Goal: Communication & Community: Share content

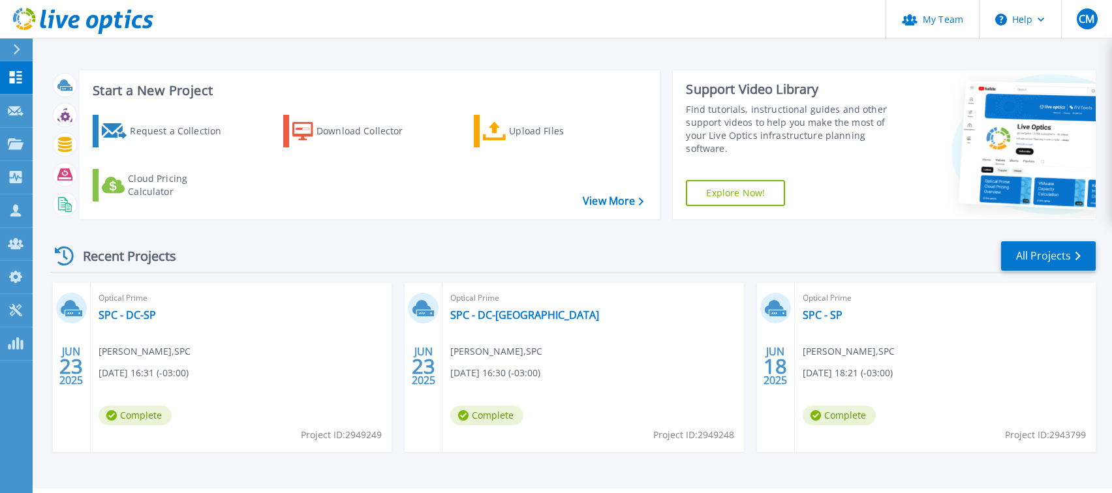
click at [109, 254] on div "Recent Projects" at bounding box center [122, 256] width 144 height 32
click at [136, 326] on div "Optical Prime SPC - DC-SP Fabio Breda , SPC 06/23/2025, 16:31 (-03:00) Complete…" at bounding box center [241, 367] width 301 height 169
click at [138, 315] on link "SPC - DC-SP" at bounding box center [127, 315] width 57 height 13
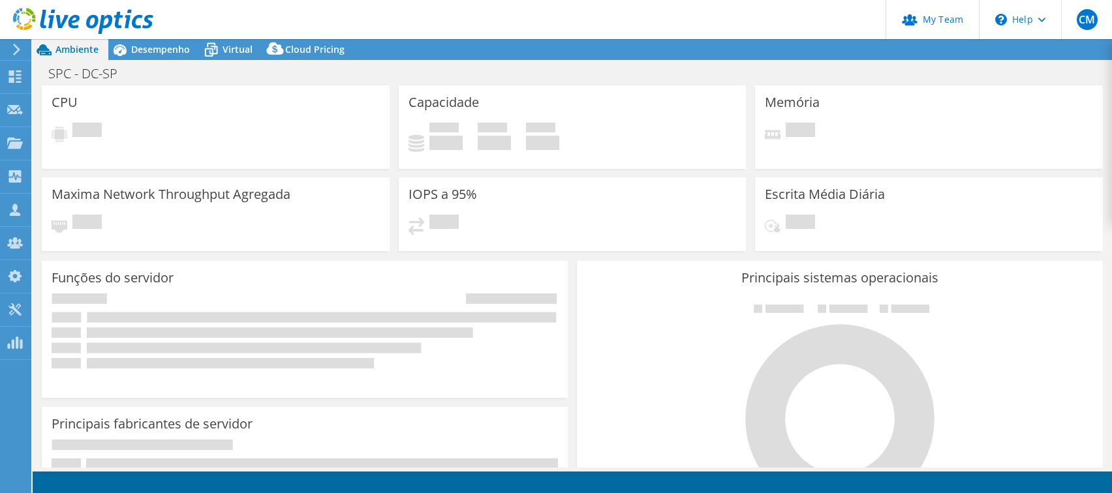
select select "USD"
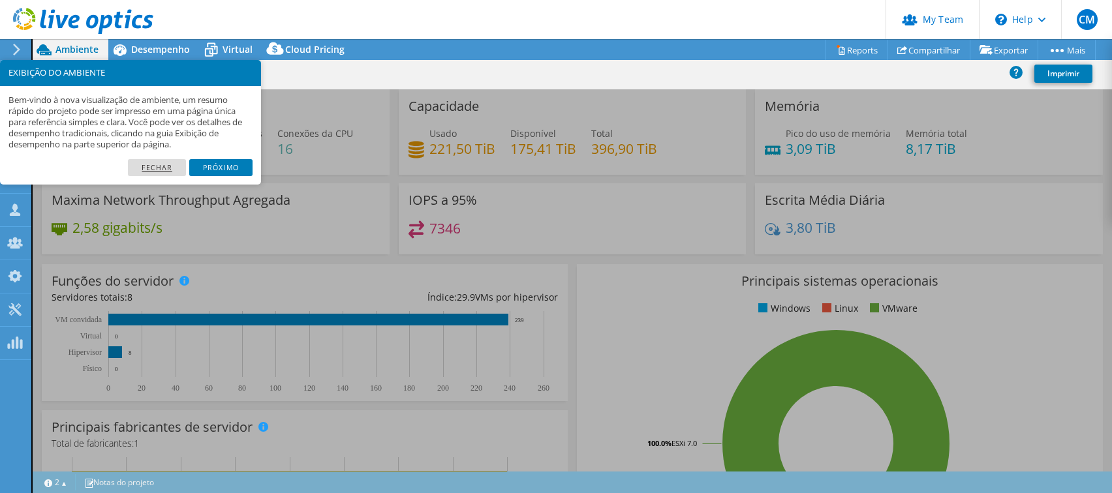
click at [162, 167] on link "Fechar" at bounding box center [157, 167] width 58 height 17
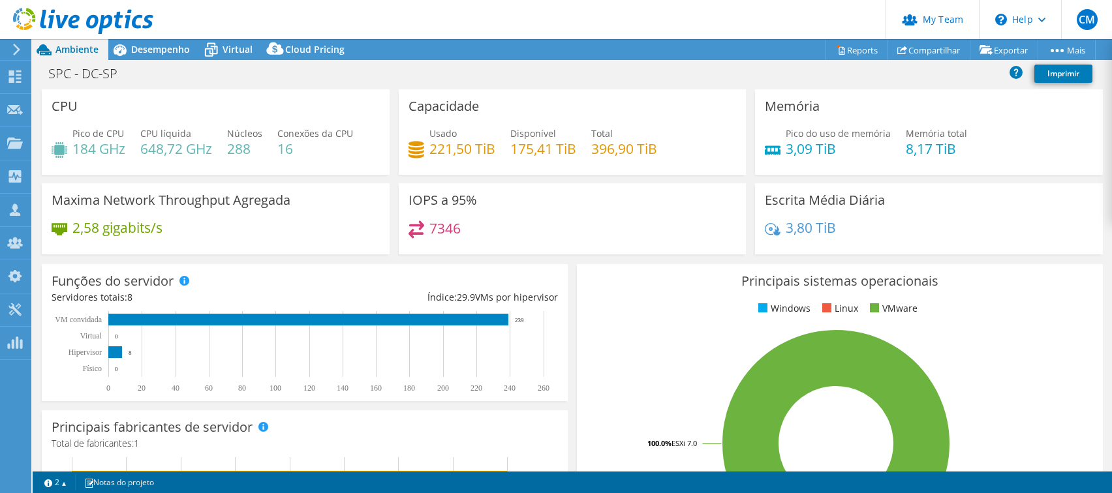
click at [781, 22] on header "CM Administrador de Equipe do Canal Cristhian Matsubara cristhian.matsubara@dat…" at bounding box center [556, 19] width 1112 height 39
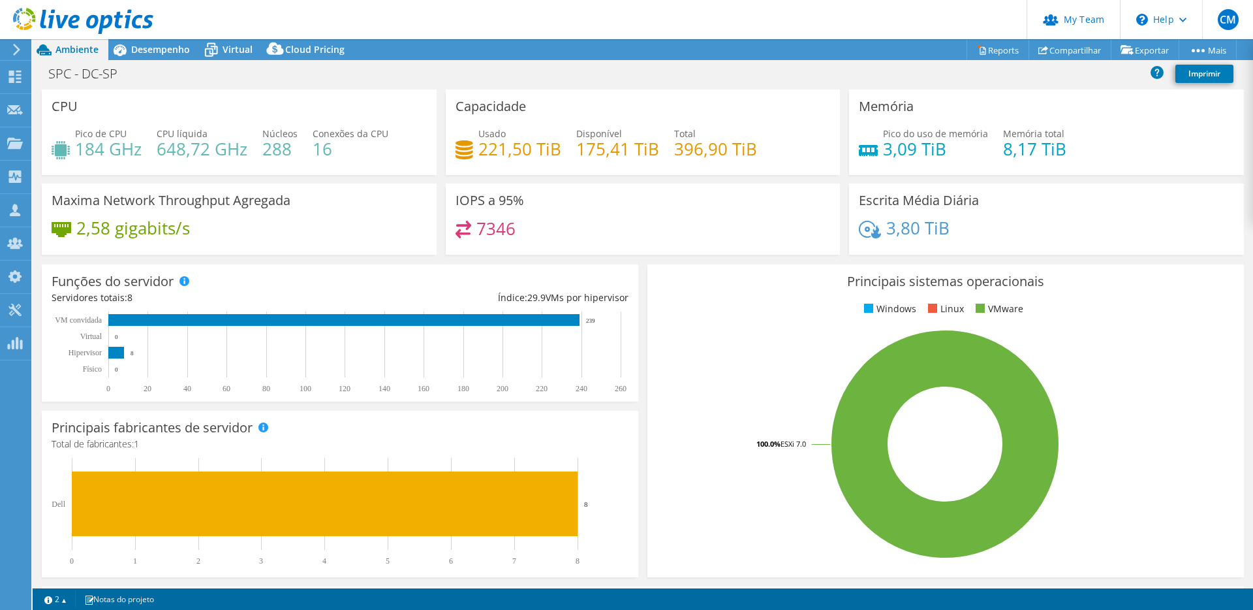
click at [74, 16] on use at bounding box center [83, 21] width 140 height 26
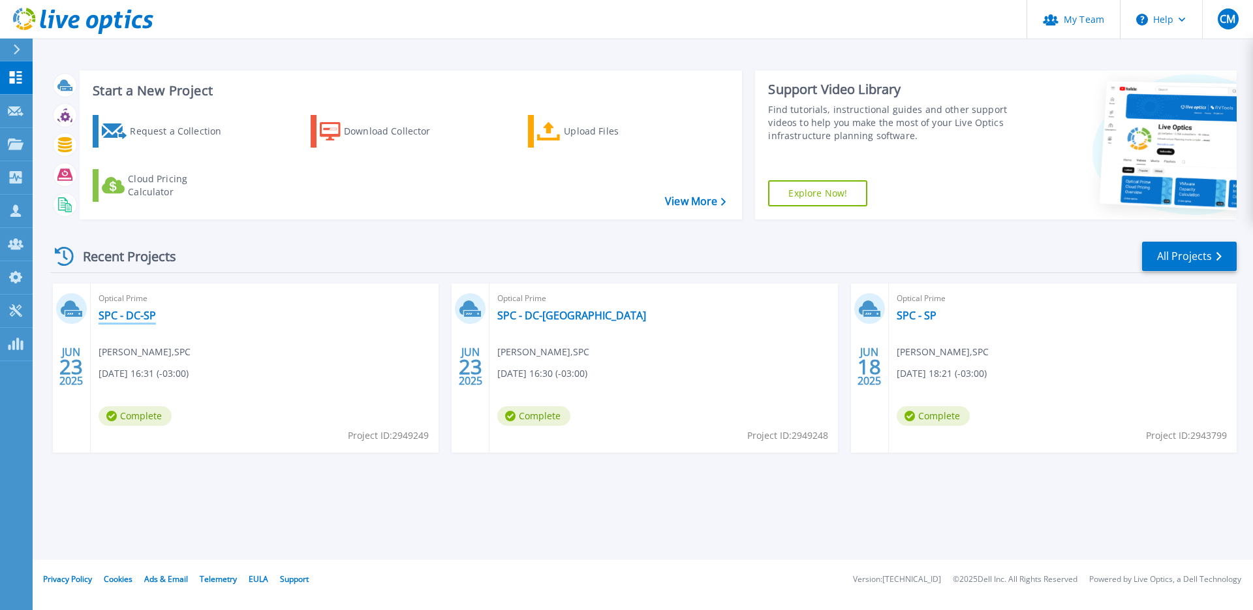
click at [121, 316] on link "SPC - DC-SP" at bounding box center [127, 315] width 57 height 13
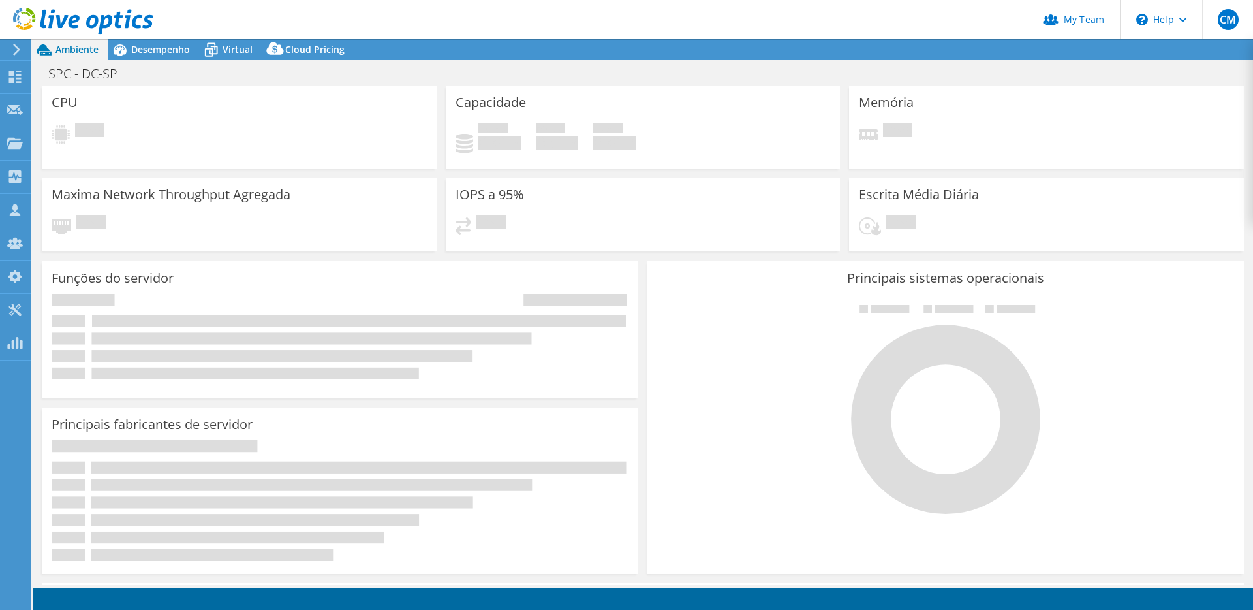
select select "USD"
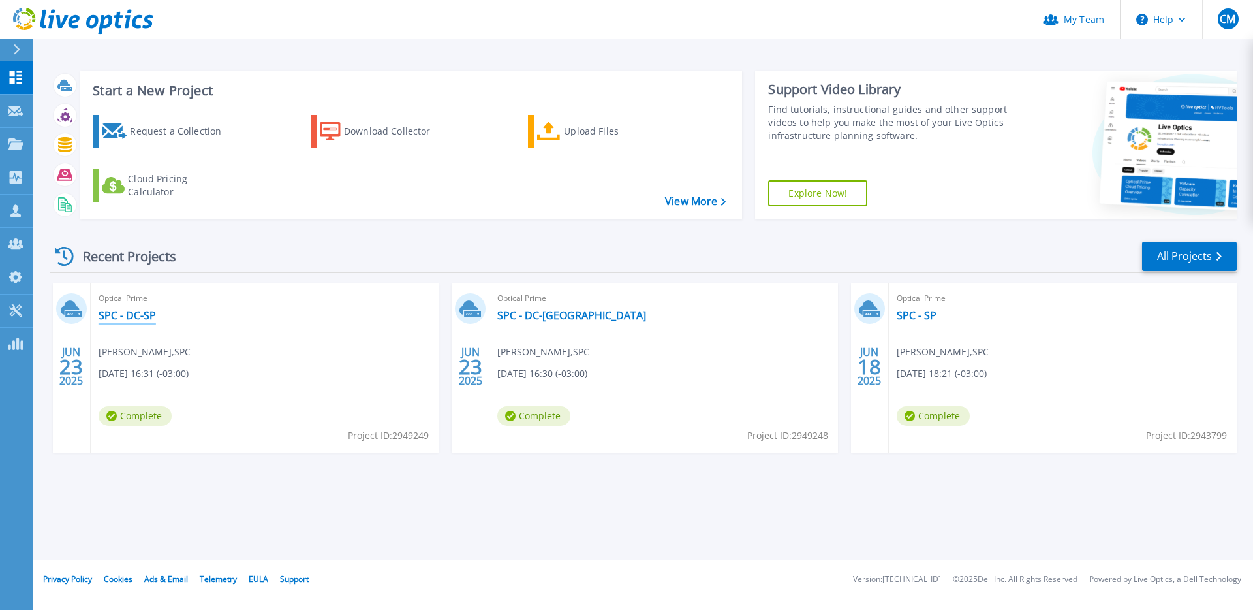
click at [128, 315] on link "SPC - DC-SP" at bounding box center [127, 315] width 57 height 13
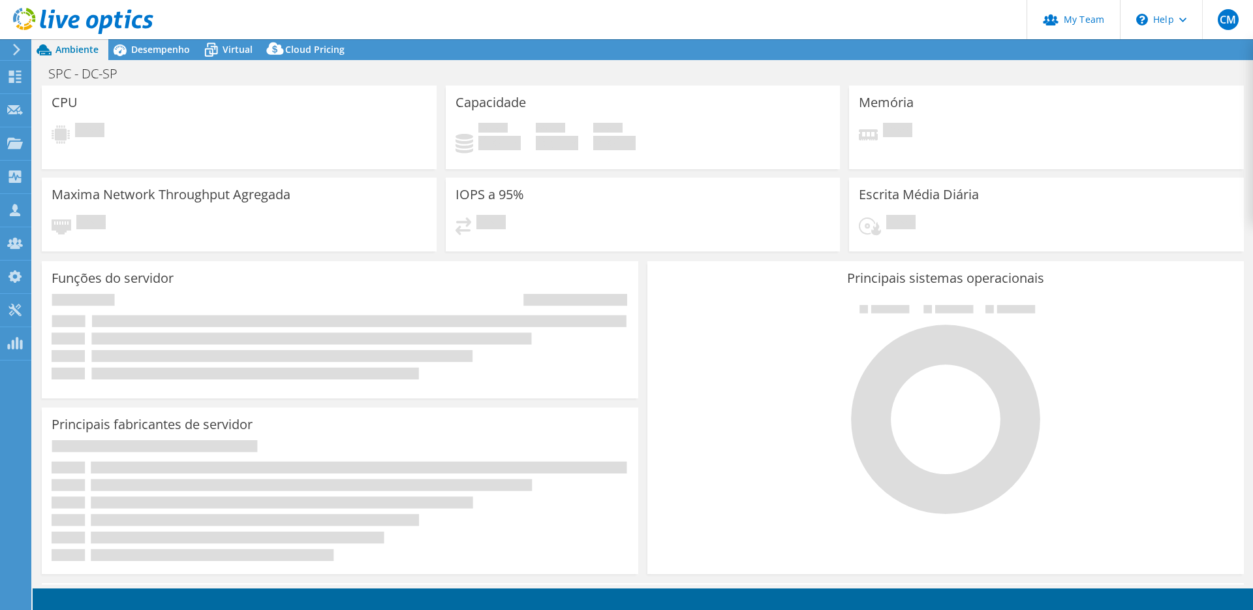
select select "USD"
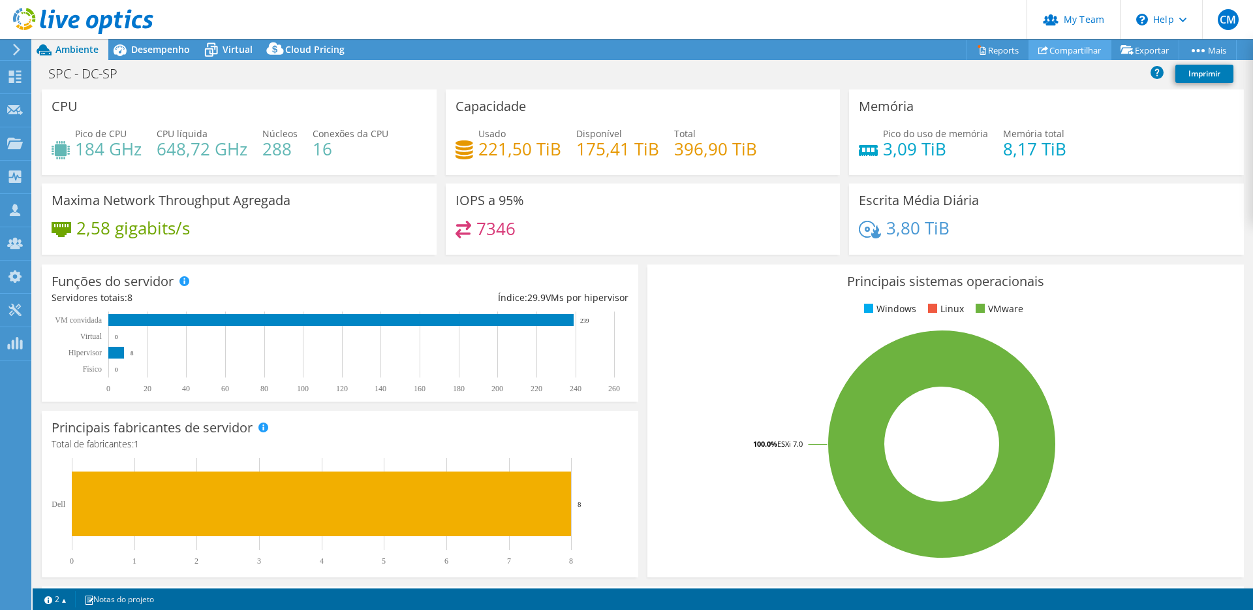
click at [1051, 49] on link "Compartilhar" at bounding box center [1069, 50] width 83 height 20
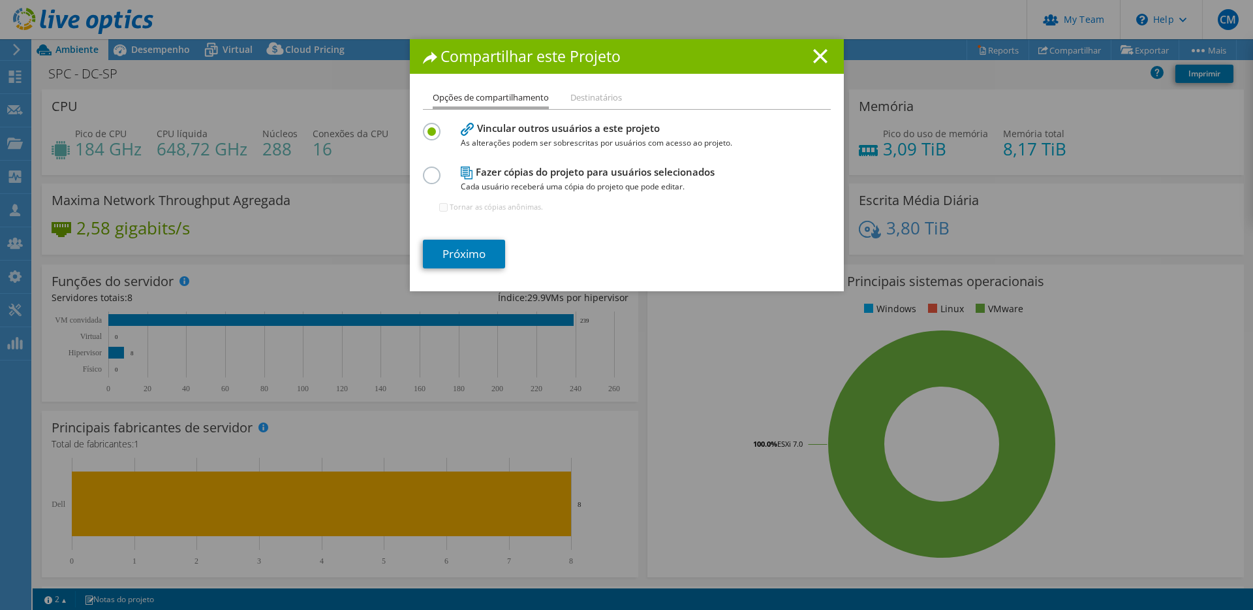
click at [591, 100] on li "Destinatários" at bounding box center [596, 98] width 52 height 16
click at [601, 97] on li "Destinatários" at bounding box center [596, 98] width 52 height 16
click at [471, 252] on link "Próximo" at bounding box center [464, 254] width 82 height 29
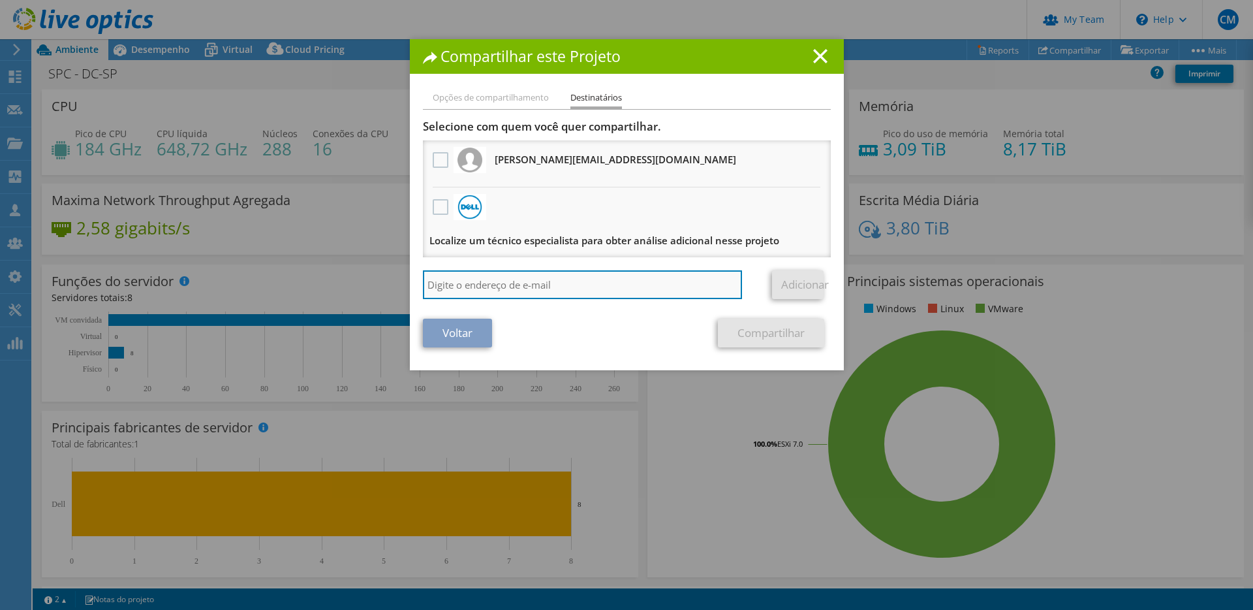
click at [491, 283] on input "search" at bounding box center [583, 284] width 320 height 29
type input "marcos"
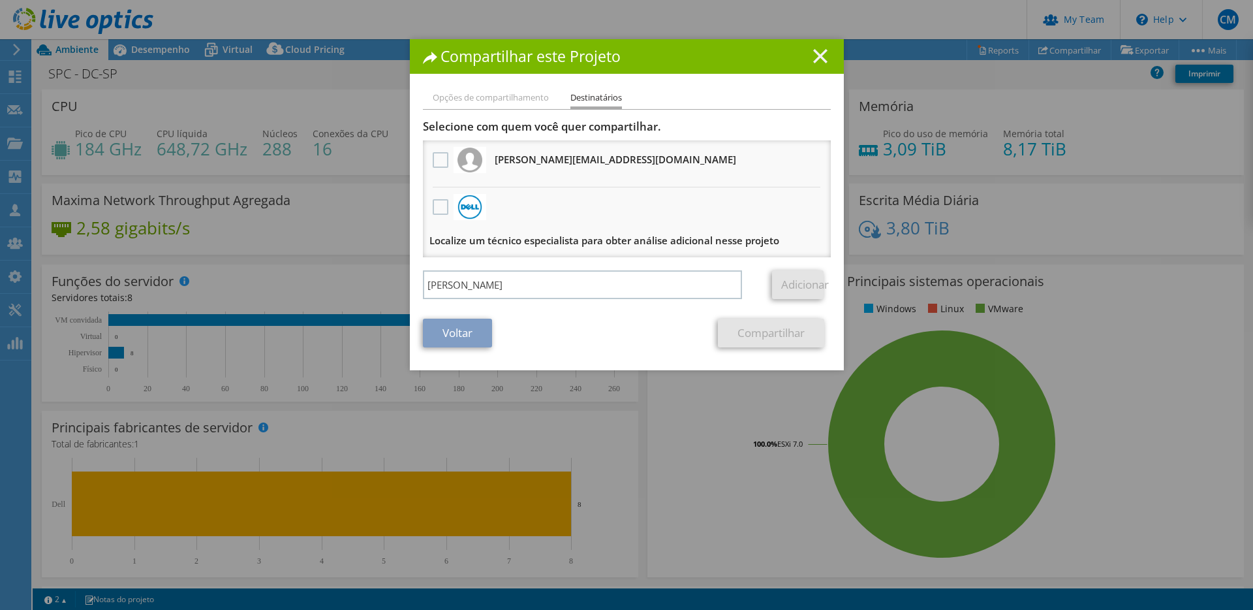
click at [823, 55] on icon at bounding box center [820, 56] width 14 height 14
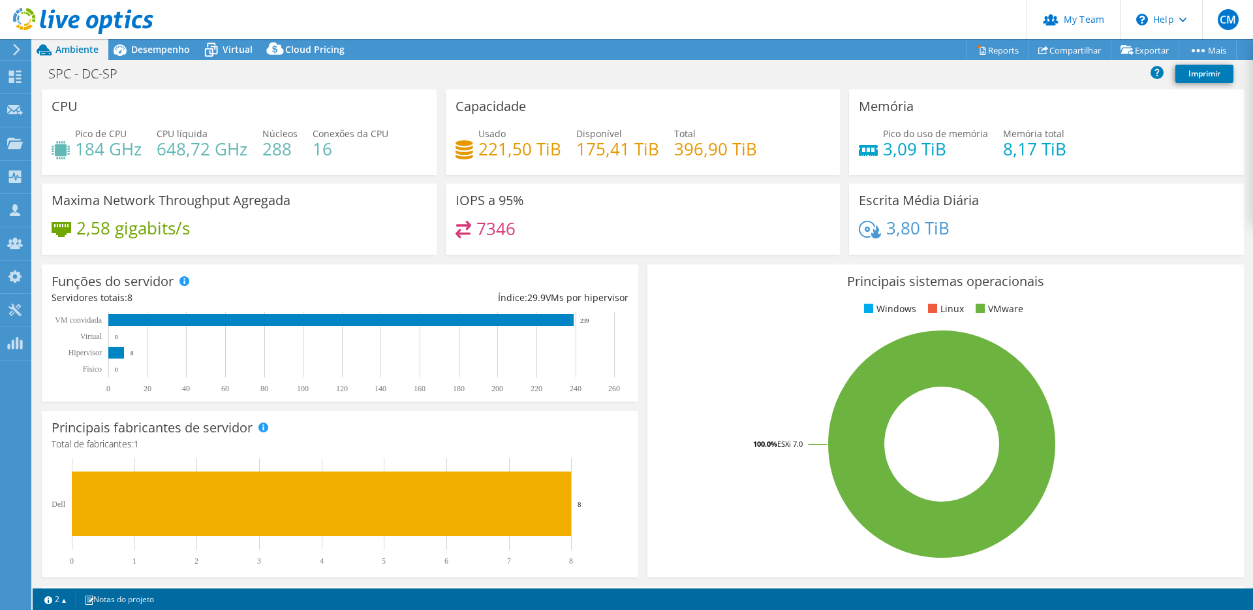
click at [20, 48] on icon at bounding box center [17, 50] width 10 height 12
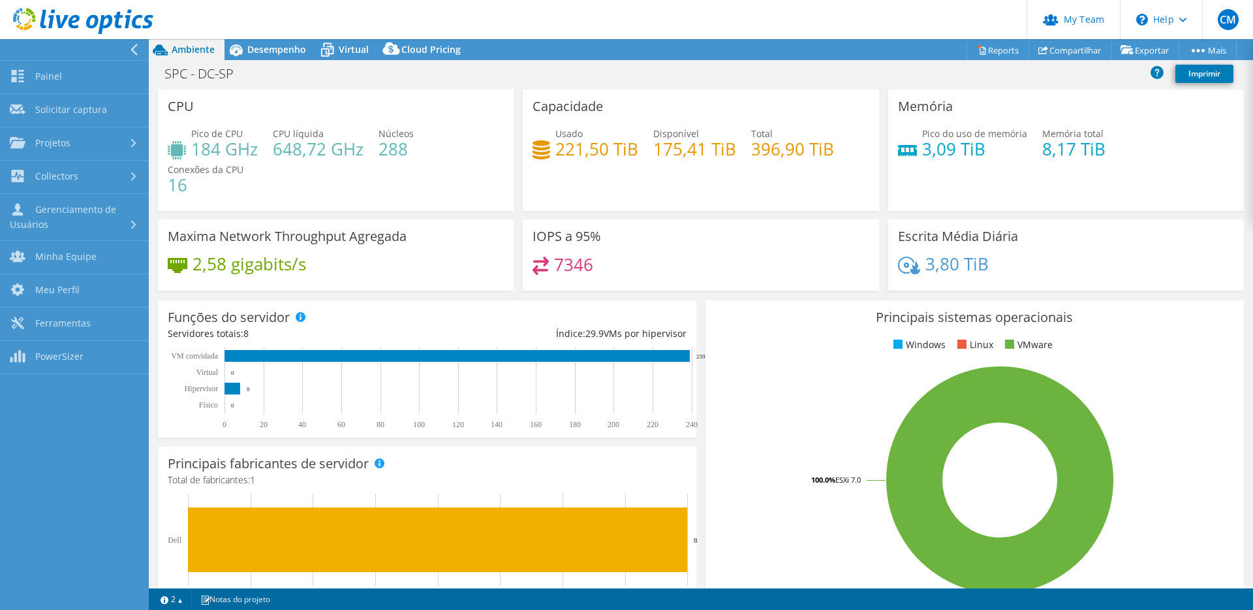
click at [62, 53] on div at bounding box center [71, 49] width 149 height 21
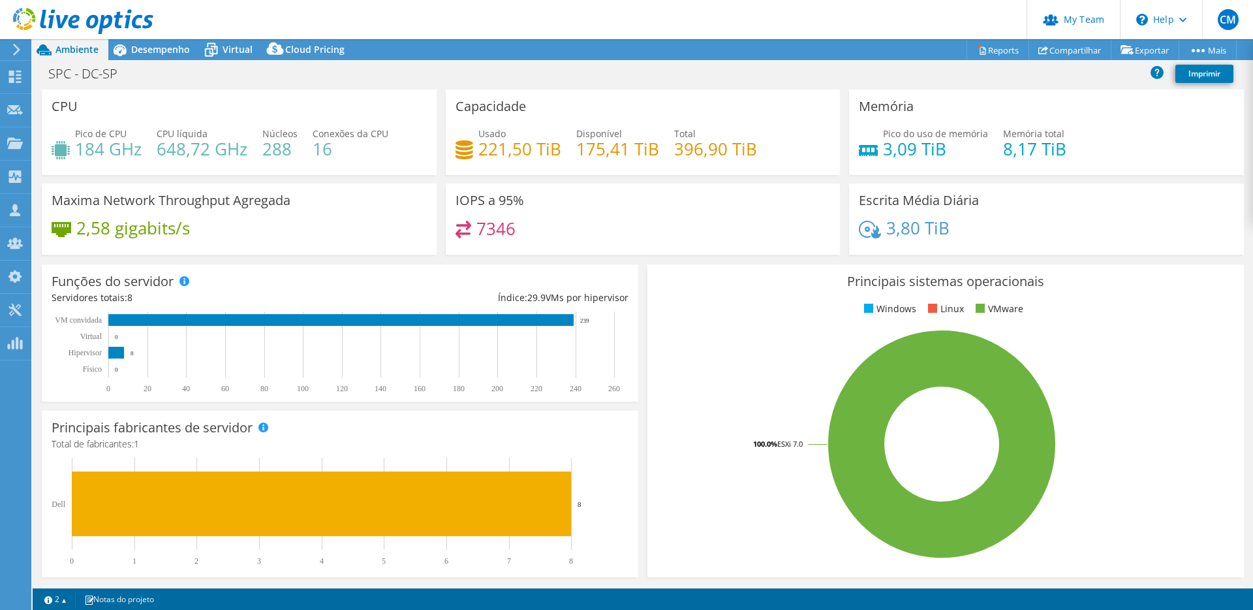
click at [74, 50] on span "Ambiente" at bounding box center [76, 49] width 43 height 12
click at [296, 27] on header "CM Administrador de Equipe do Canal Cristhian Matsubara cristhian.matsubara@dat…" at bounding box center [626, 19] width 1253 height 39
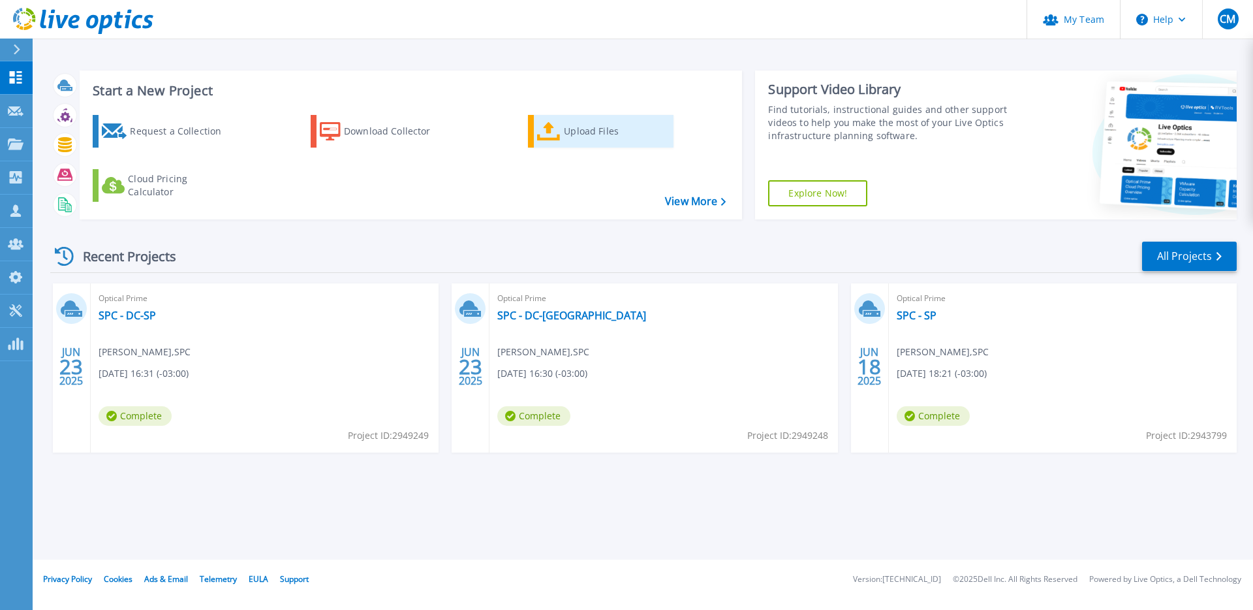
click at [574, 132] on div "Upload Files" at bounding box center [616, 131] width 104 height 26
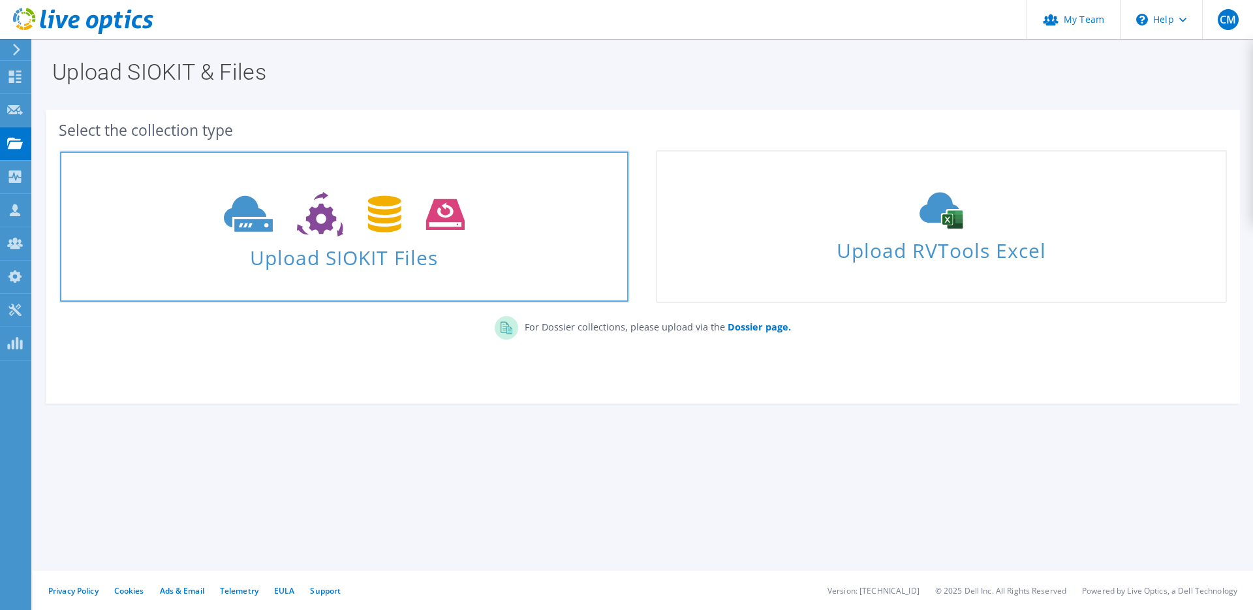
click at [333, 208] on icon at bounding box center [344, 214] width 241 height 45
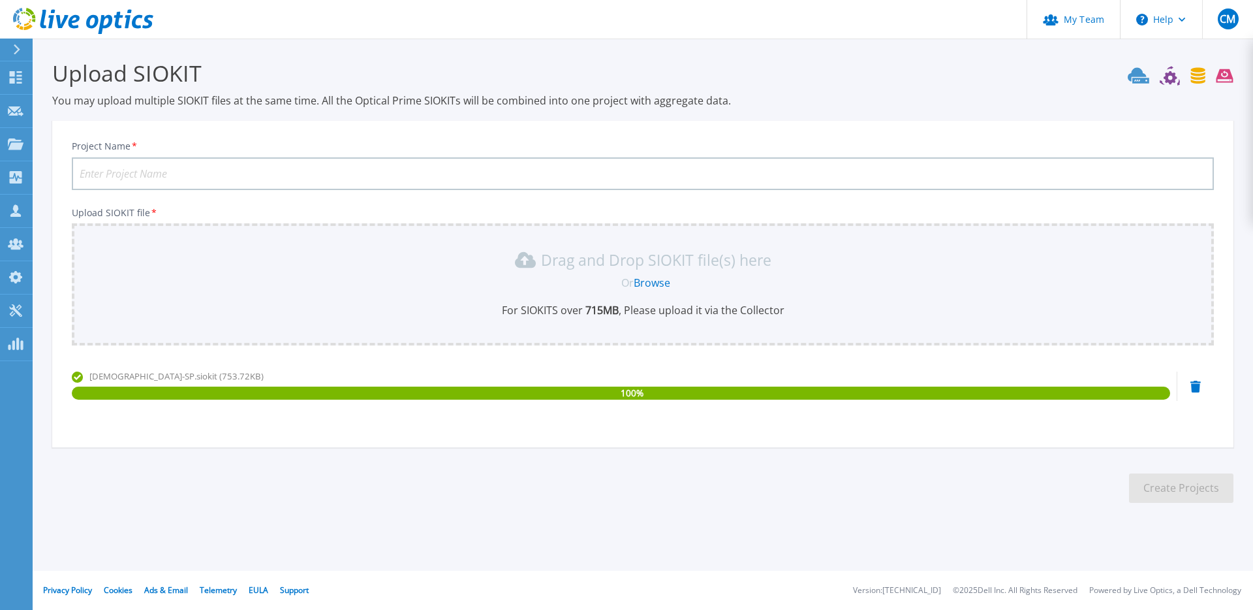
click at [540, 169] on input "Project Name *" at bounding box center [643, 173] width 1142 height 33
type input "AtechRJ-SPvmware"
click at [1163, 492] on button "Create Projects" at bounding box center [1181, 487] width 104 height 29
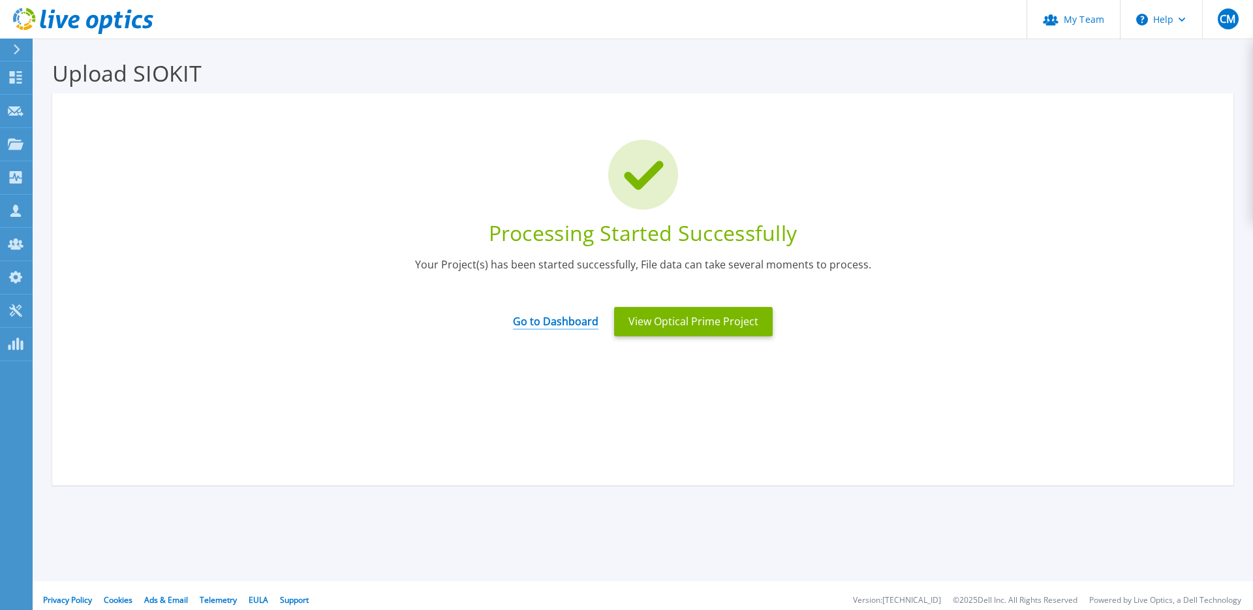
click at [565, 320] on link "Go to Dashboard" at bounding box center [555, 316] width 85 height 25
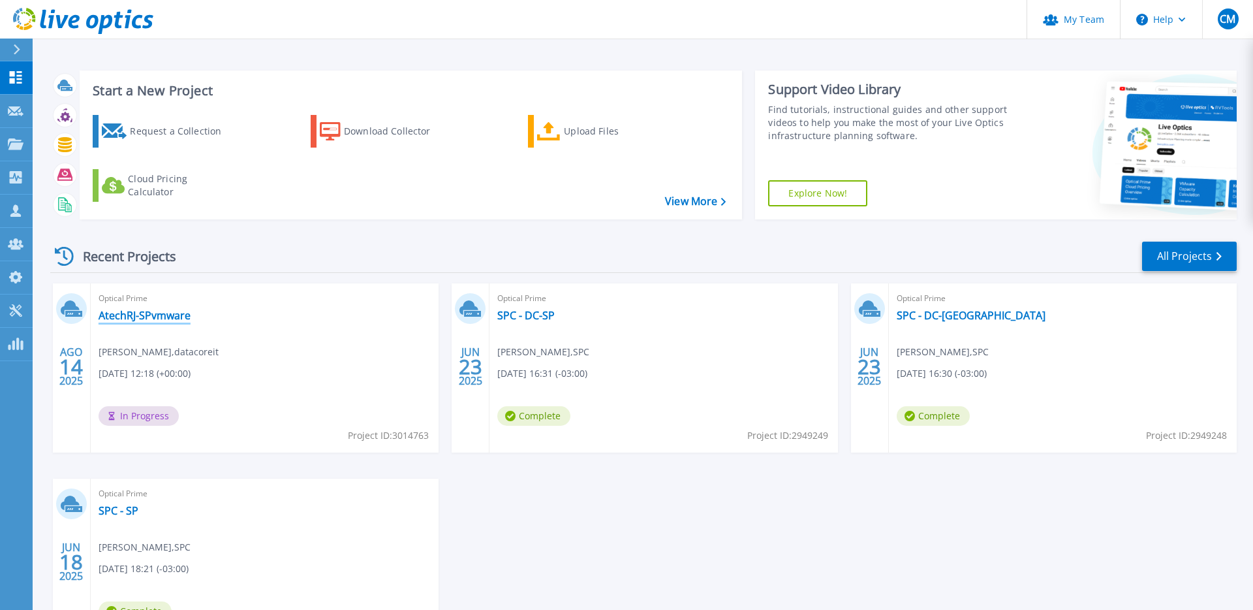
click at [158, 309] on link "AtechRJ-SPvmware" at bounding box center [145, 315] width 92 height 13
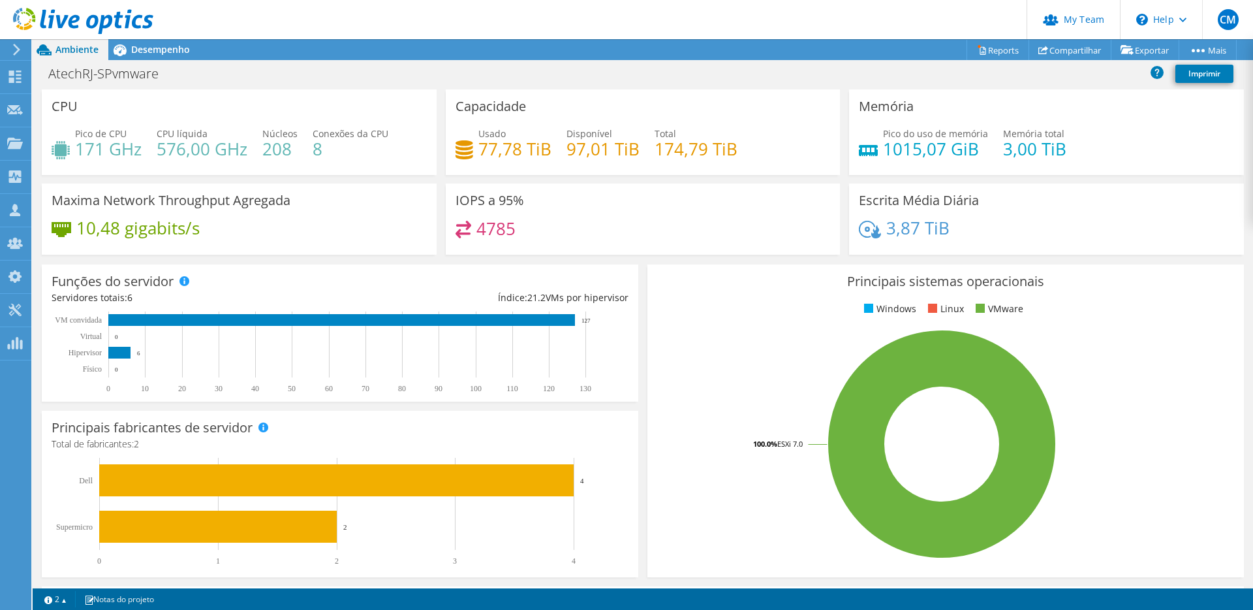
click at [16, 44] on icon at bounding box center [17, 50] width 10 height 12
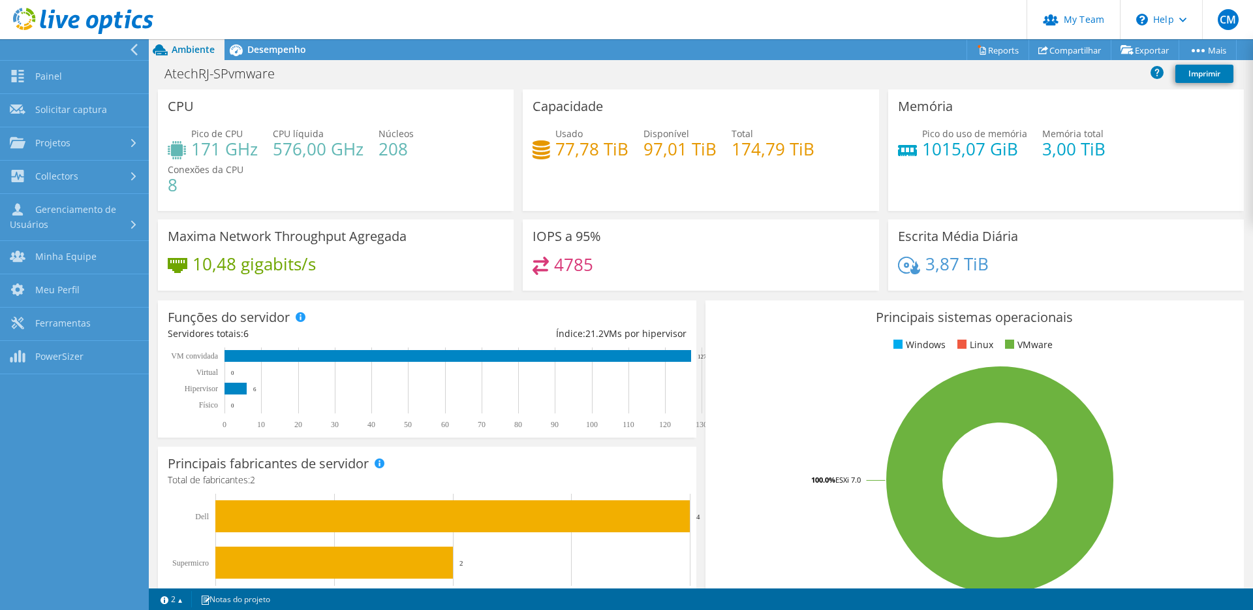
click at [397, 27] on header "CM Administrador de Equipe do Canal [PERSON_NAME] [EMAIL_ADDRESS][DOMAIN_NAME] …" at bounding box center [626, 19] width 1253 height 39
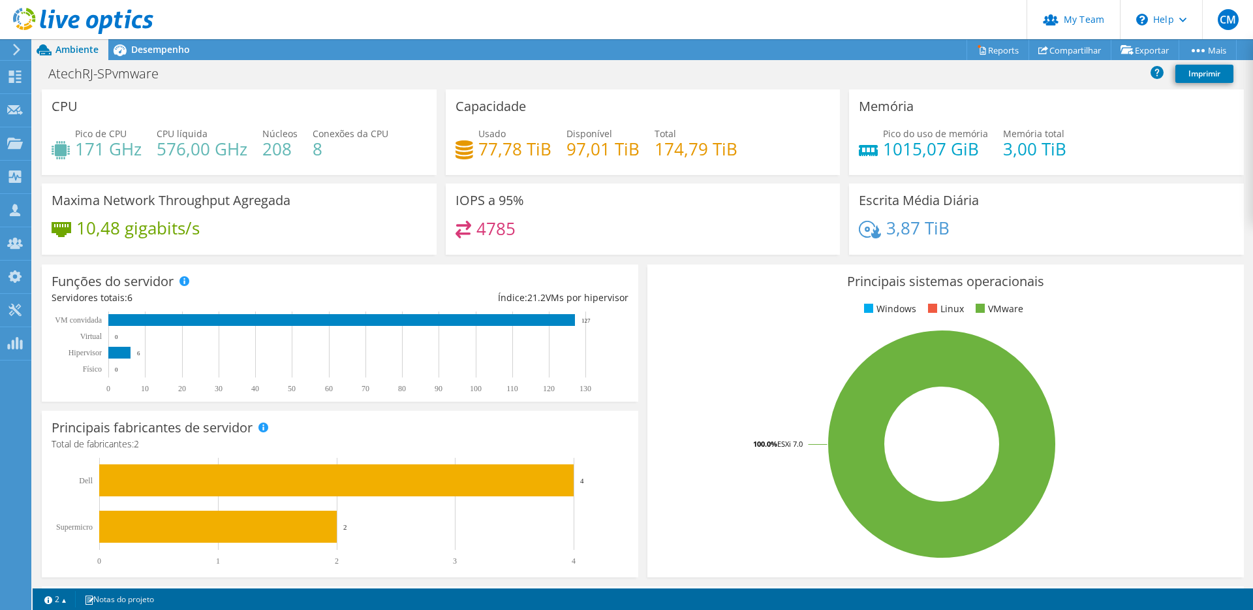
click at [17, 52] on icon at bounding box center [17, 50] width 10 height 12
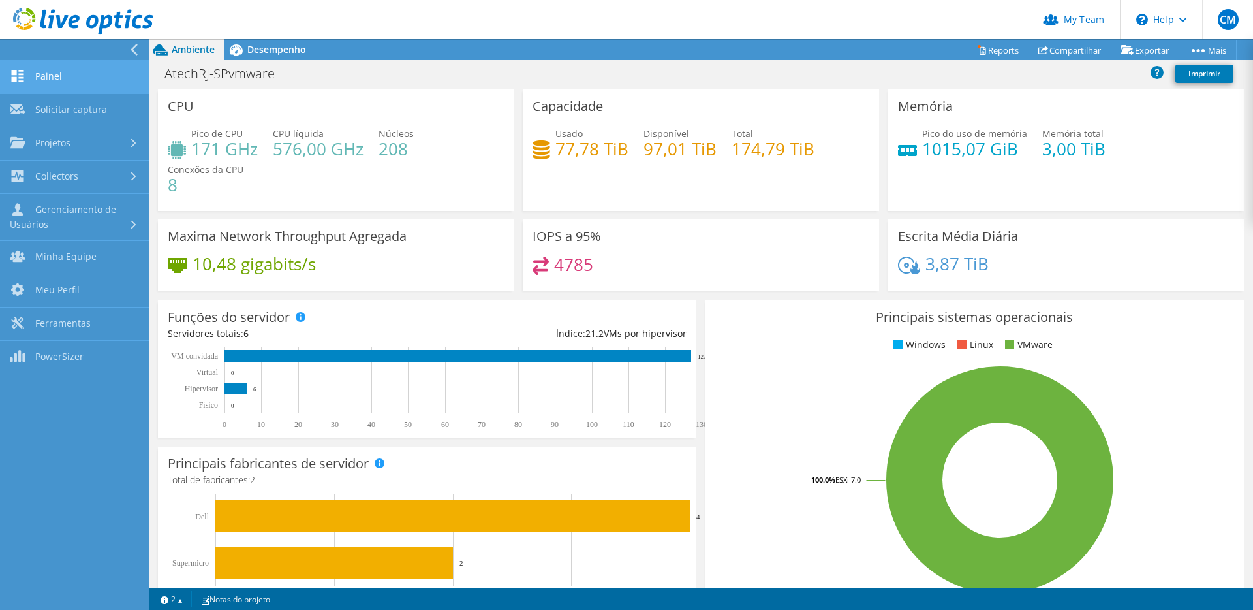
click at [70, 74] on link "Painel" at bounding box center [74, 77] width 149 height 33
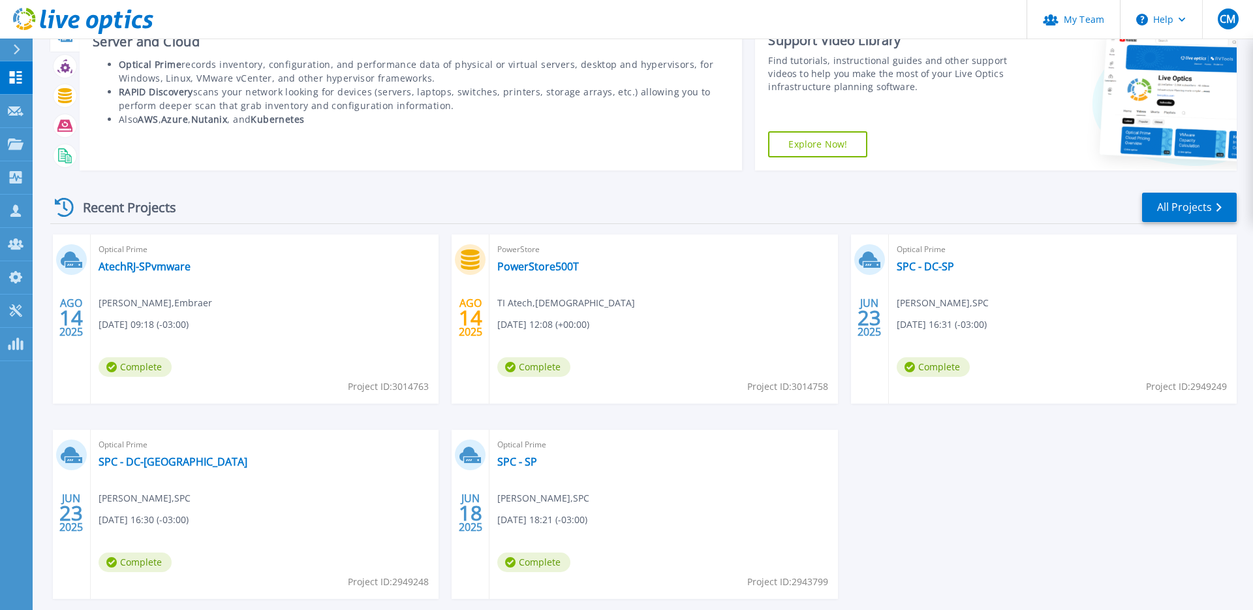
scroll to position [55, 0]
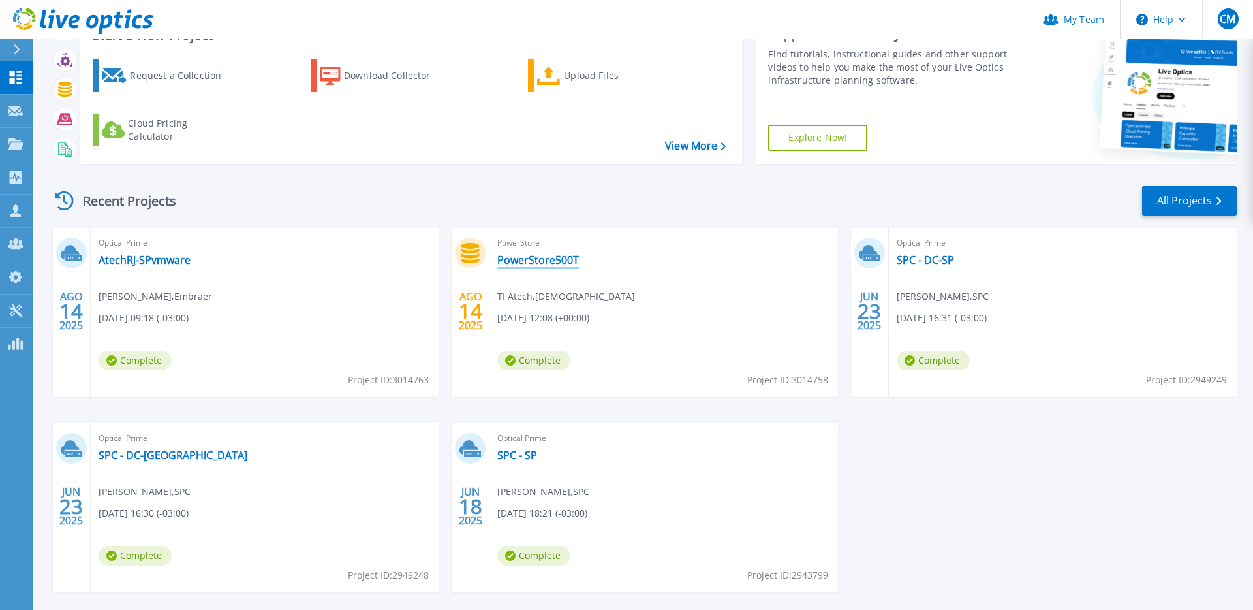
click at [542, 256] on link "PowerStore500T" at bounding box center [538, 259] width 82 height 13
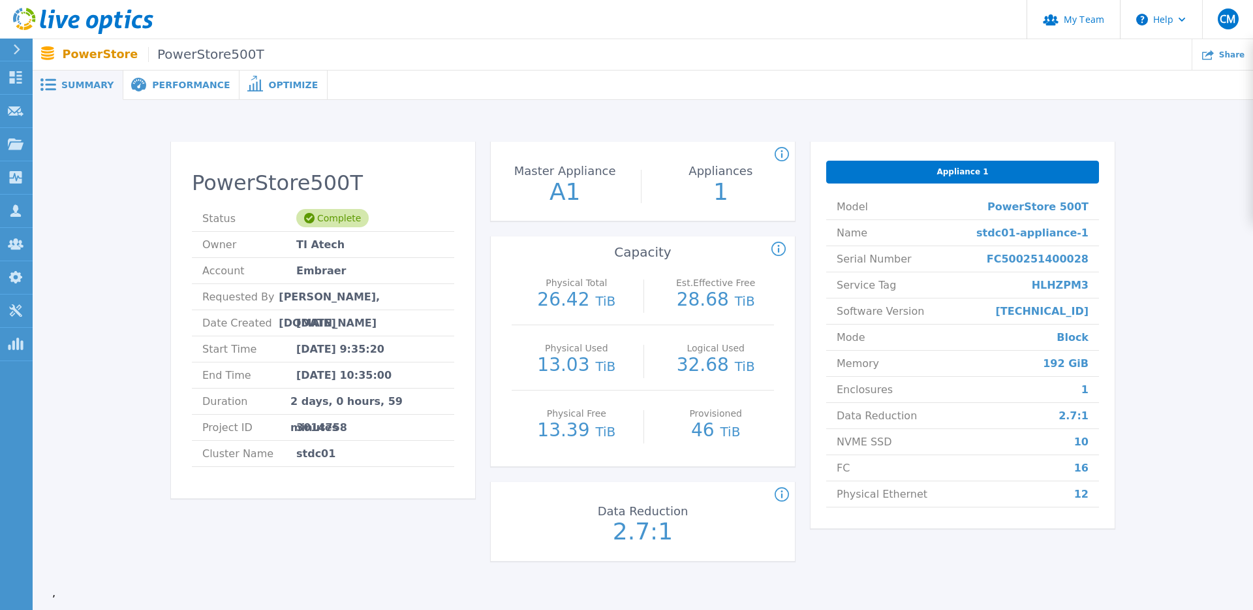
click at [196, 86] on span "Performance" at bounding box center [191, 84] width 78 height 9
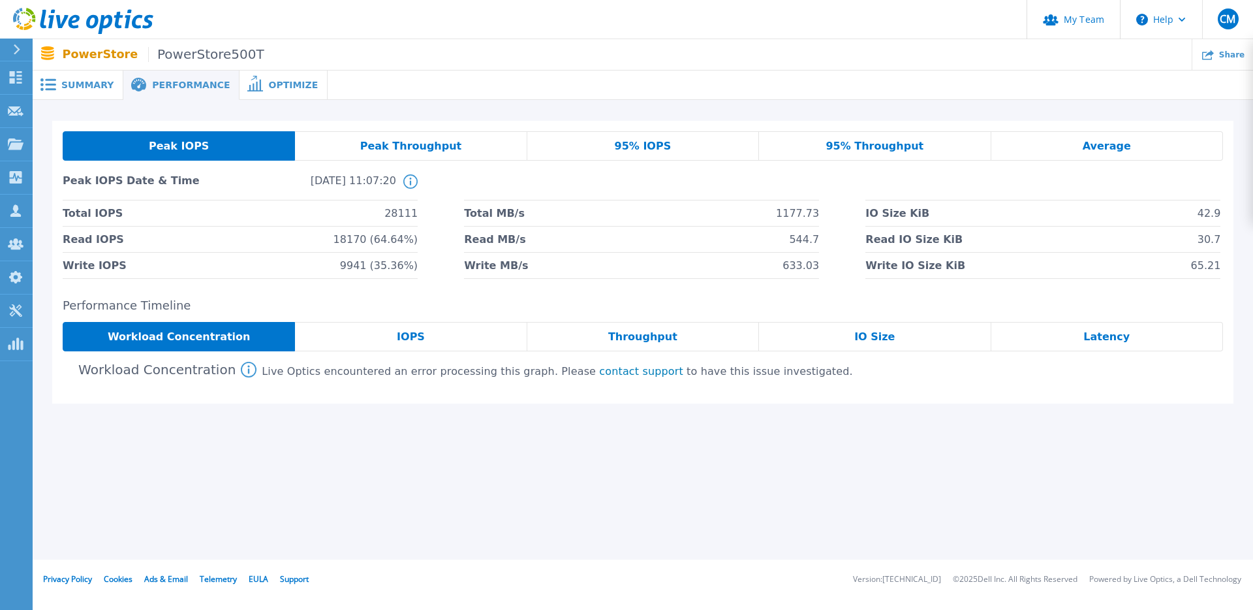
click at [269, 83] on span "Optimize" at bounding box center [293, 84] width 50 height 9
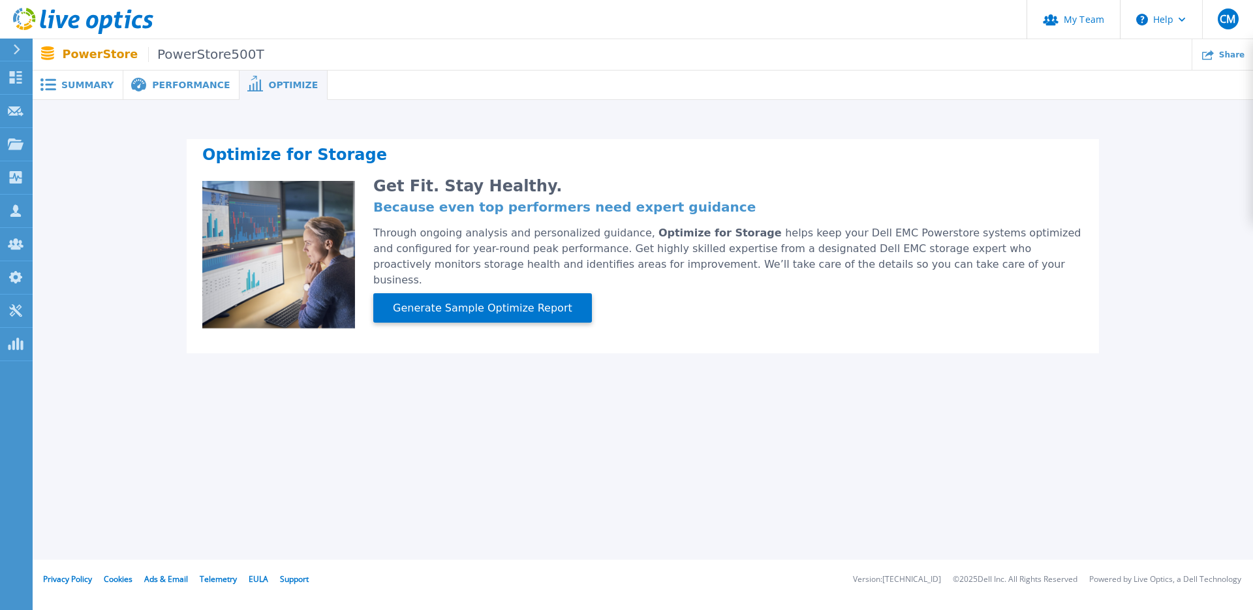
click at [170, 83] on span "Performance" at bounding box center [191, 84] width 78 height 9
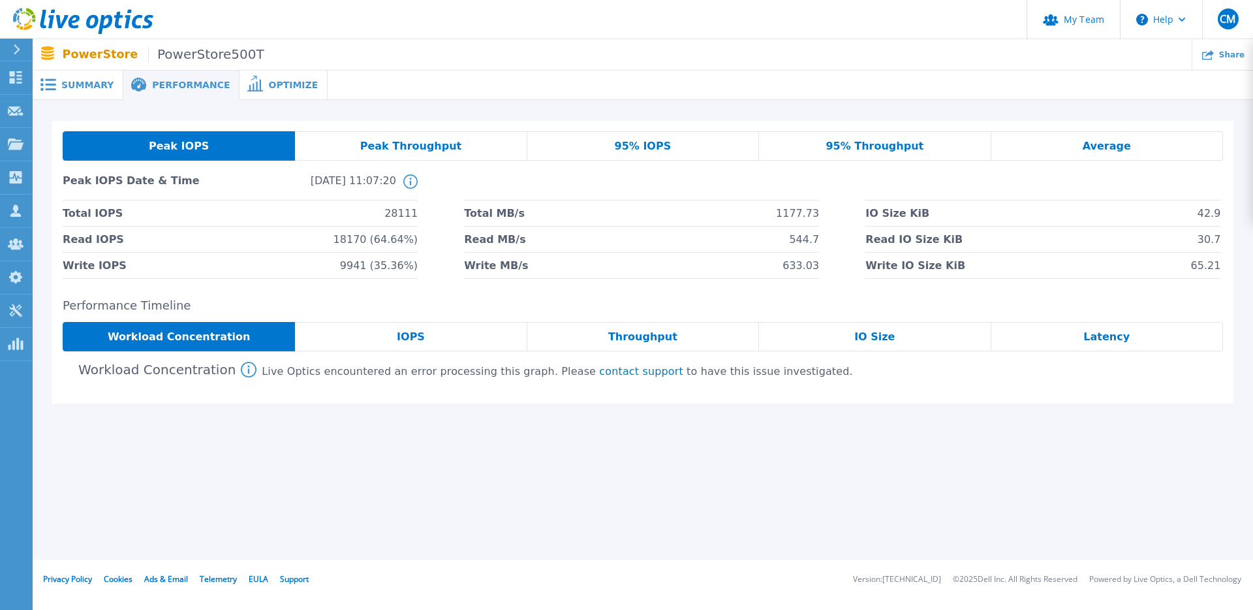
click at [83, 83] on span "Summary" at bounding box center [87, 84] width 52 height 9
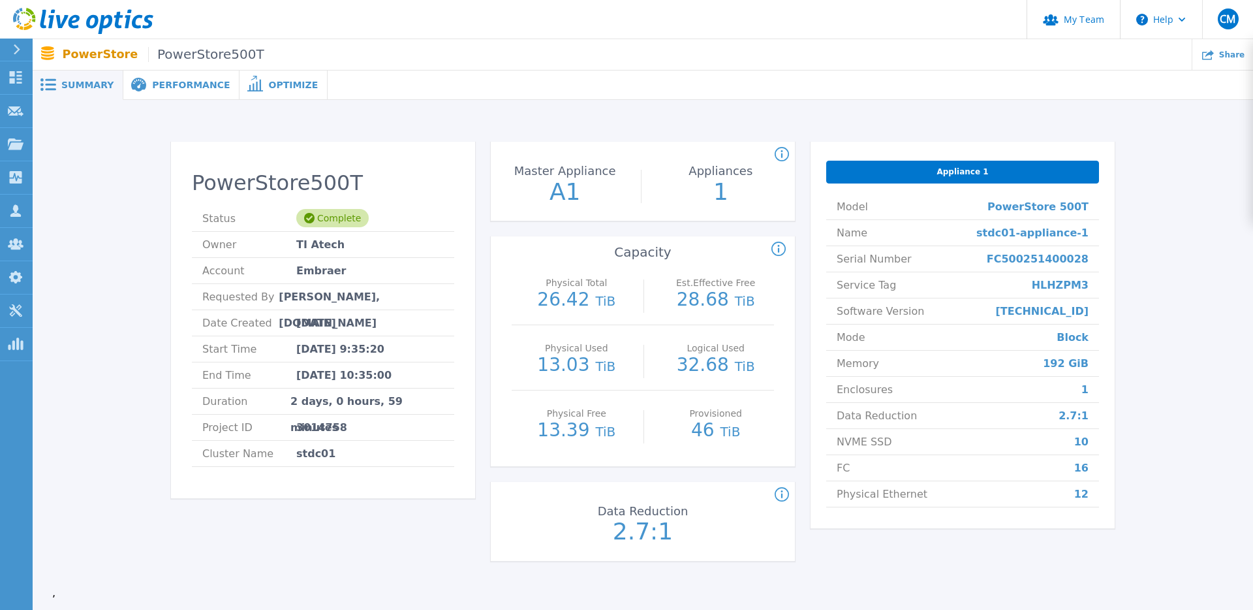
click at [164, 84] on span "Performance" at bounding box center [191, 84] width 78 height 9
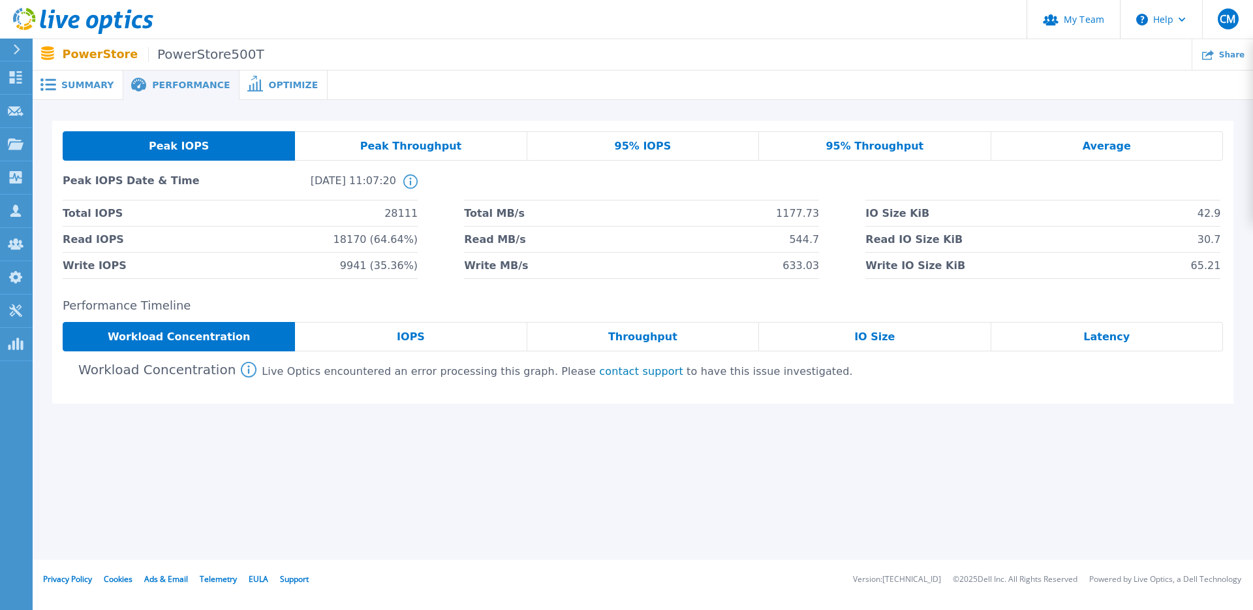
click at [72, 81] on span "Summary" at bounding box center [87, 84] width 52 height 9
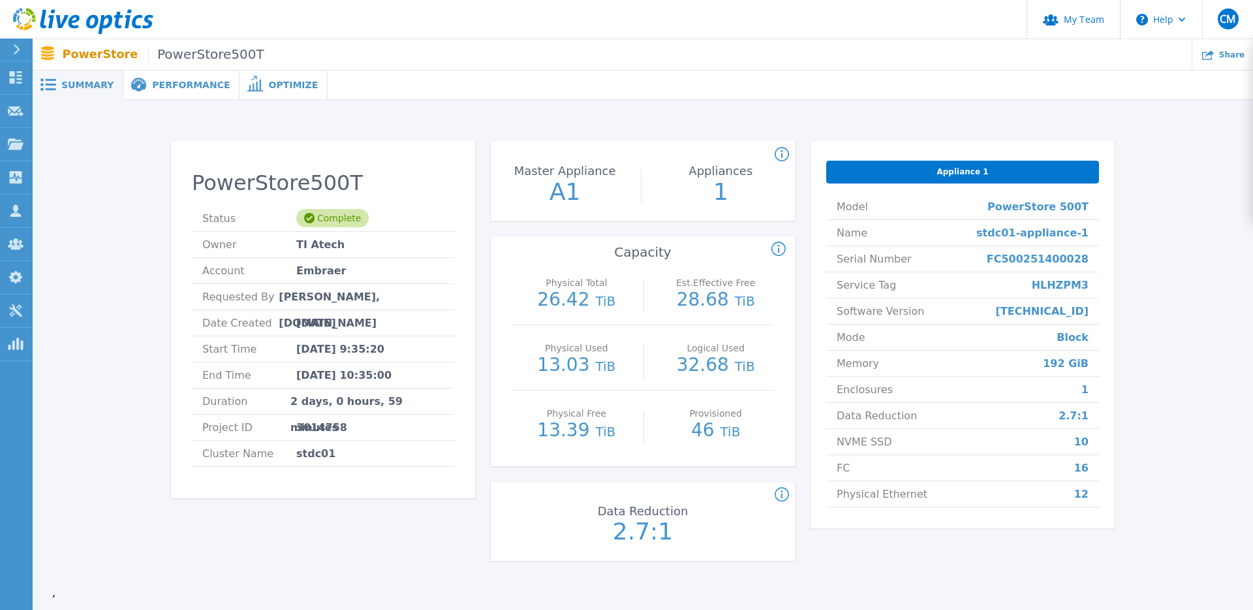
click at [491, 27] on header "My Team Help CM Administrador de Equipe do Canal Cristhian Matsubara cristhian.…" at bounding box center [626, 19] width 1253 height 39
click at [168, 83] on span "Performance" at bounding box center [191, 84] width 78 height 9
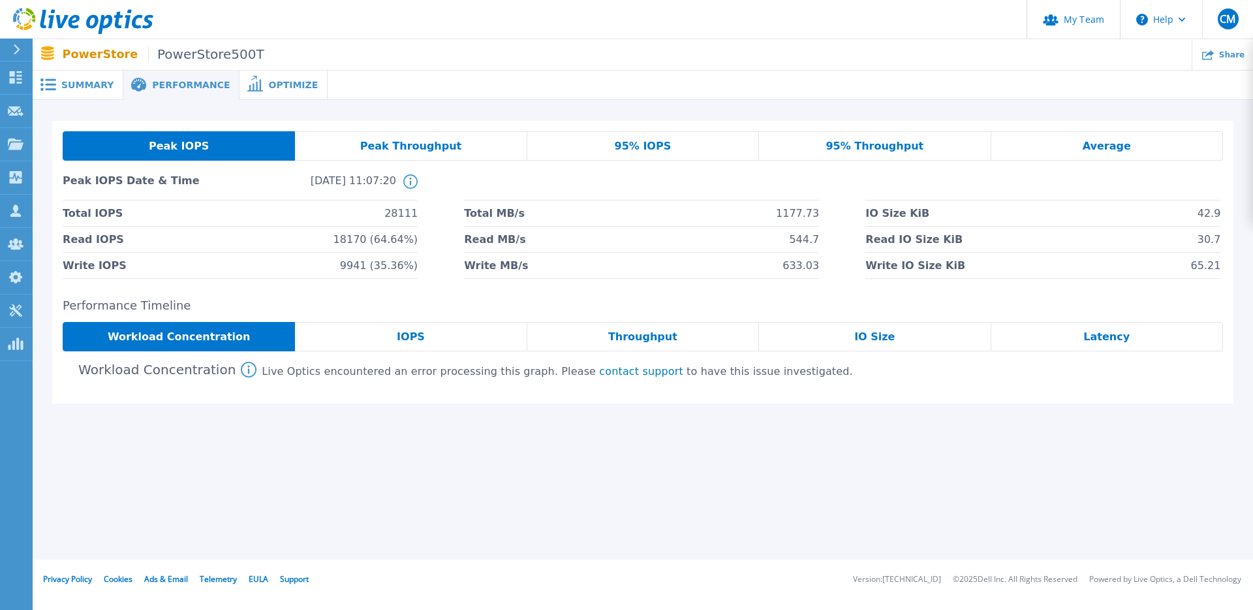
click at [426, 141] on span "Peak Throughput" at bounding box center [411, 146] width 102 height 10
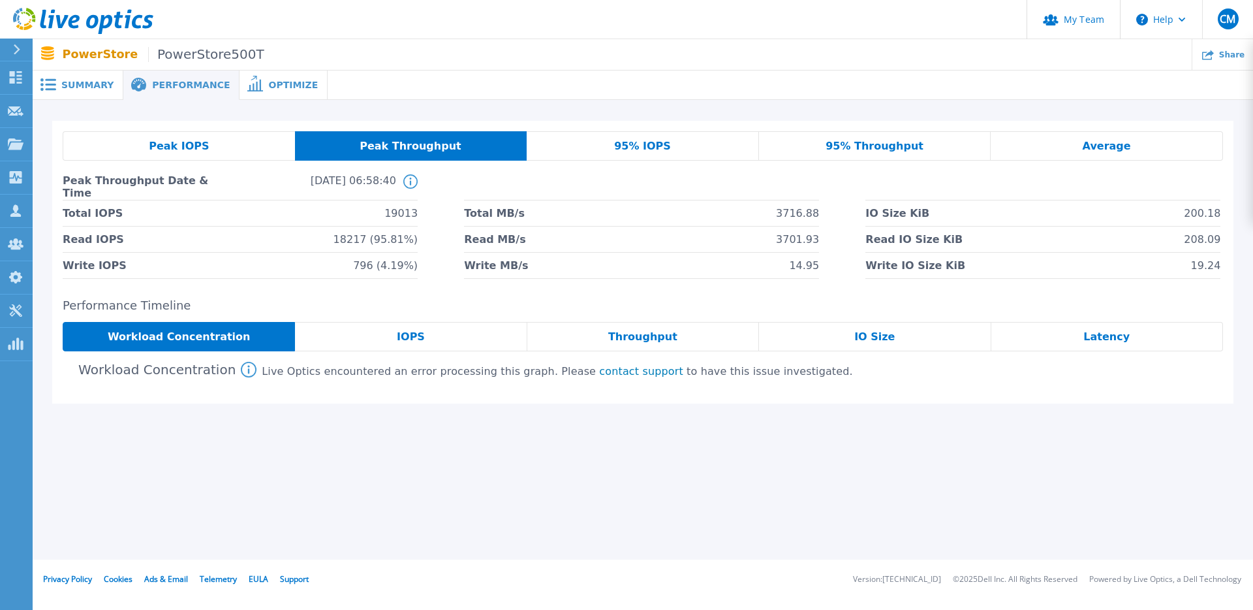
click at [641, 151] on span "95% IOPS" at bounding box center [642, 146] width 57 height 10
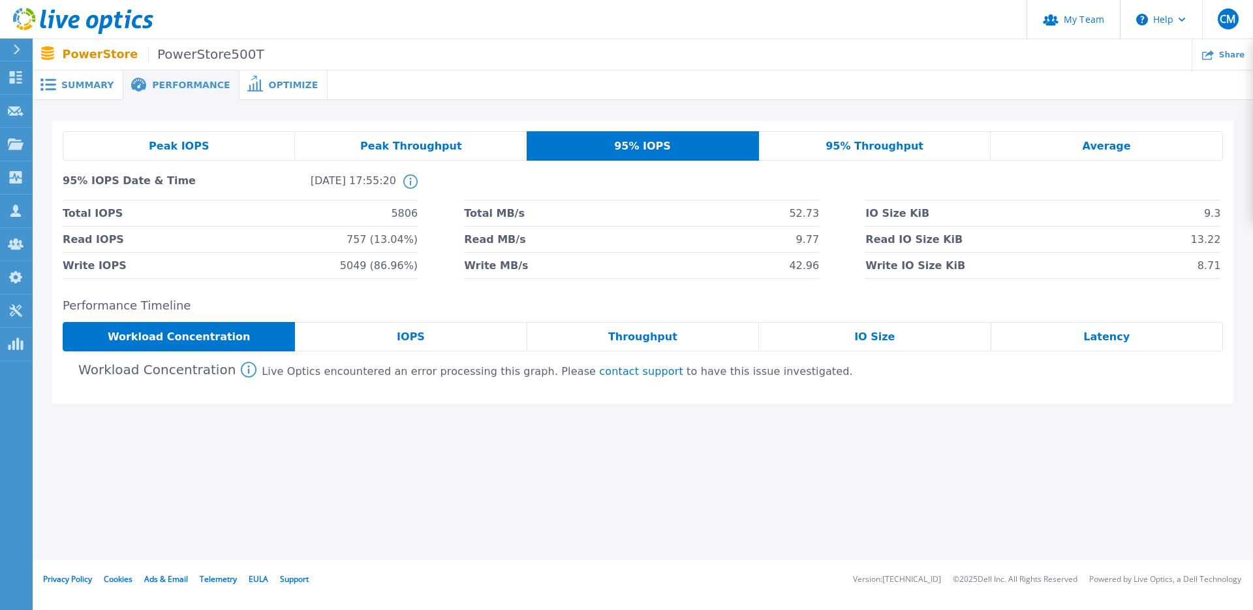
click at [78, 82] on span "Summary" at bounding box center [87, 84] width 52 height 9
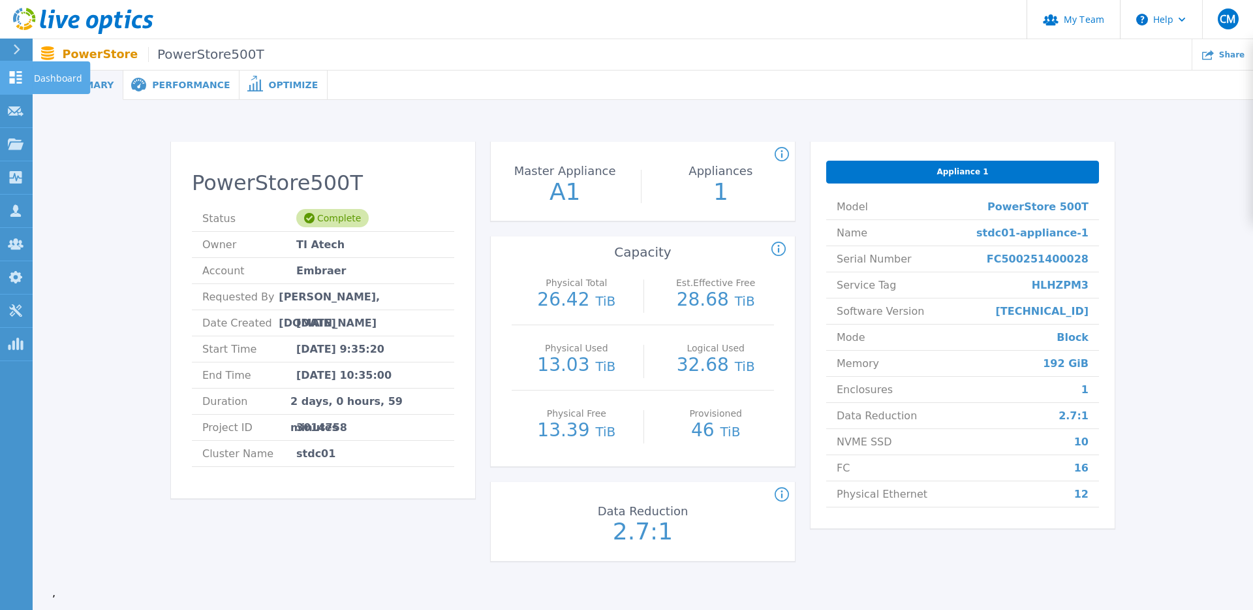
click at [39, 76] on p "Dashboard" at bounding box center [58, 78] width 48 height 34
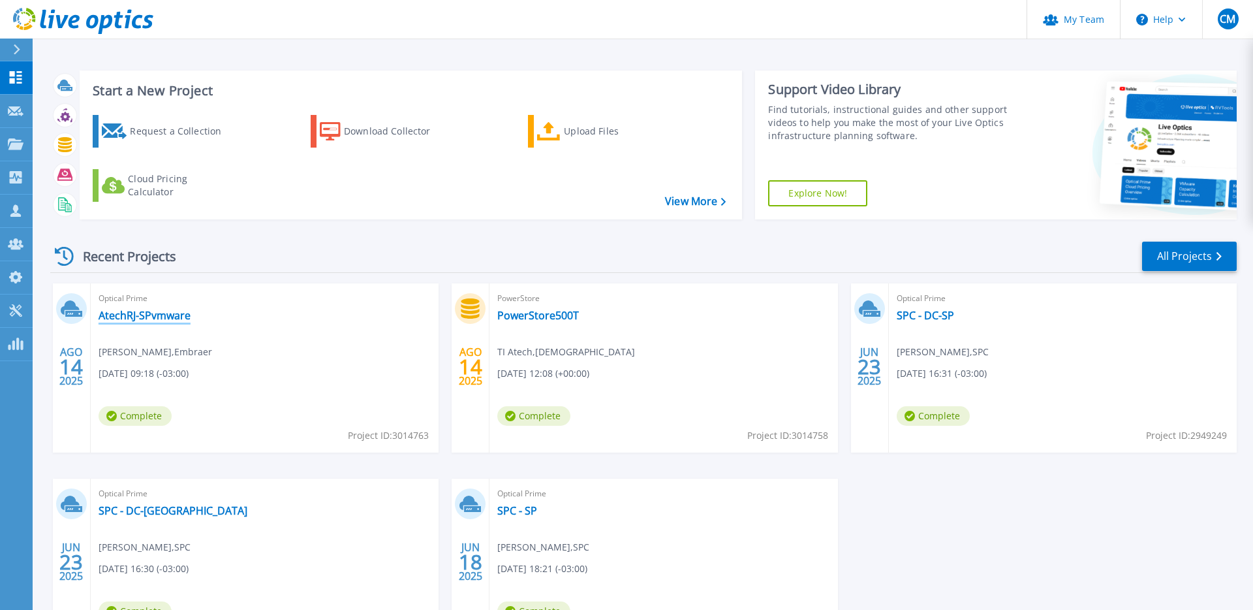
click at [167, 312] on link "AtechRJ-SPvmware" at bounding box center [145, 315] width 92 height 13
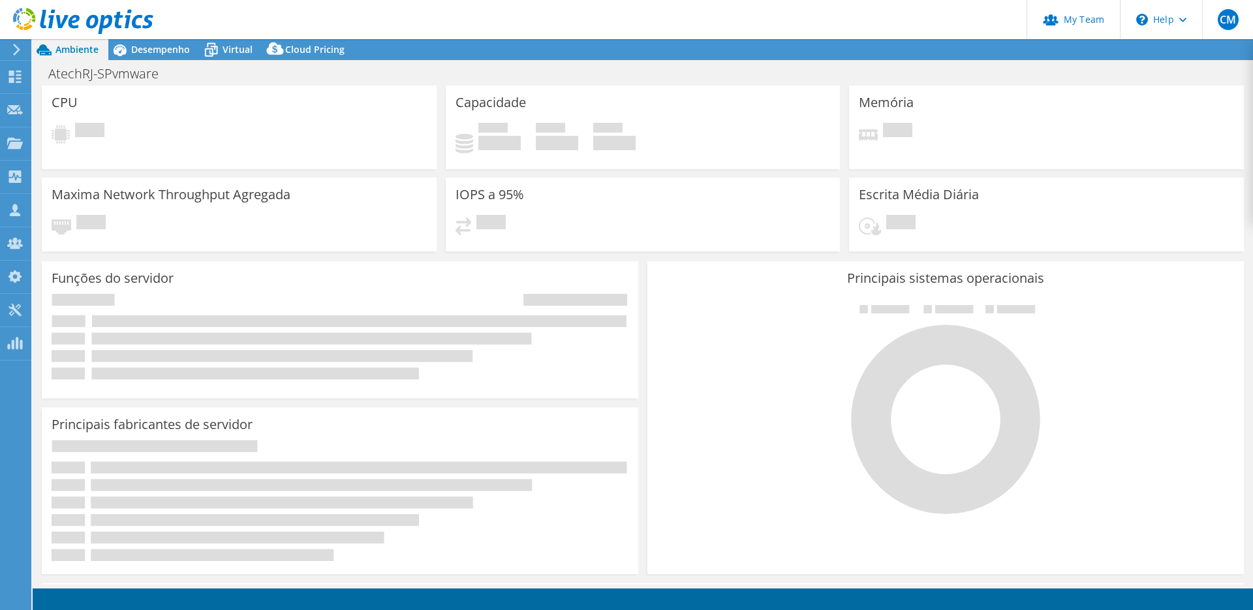
select select "USD"
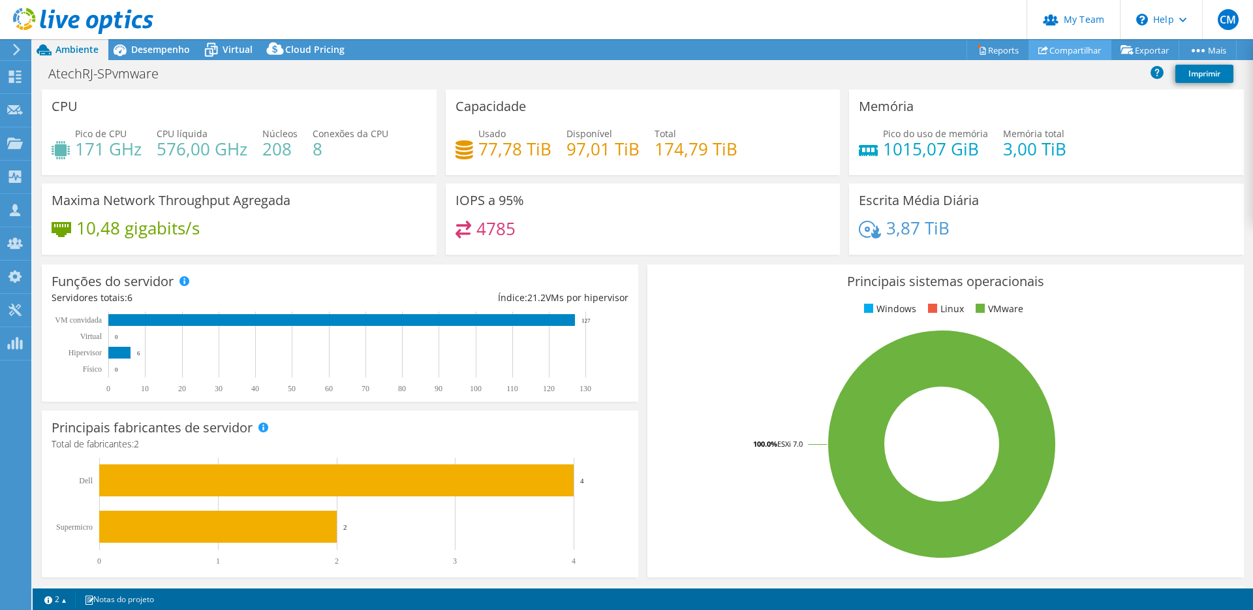
click at [1061, 52] on link "Compartilhar" at bounding box center [1069, 50] width 83 height 20
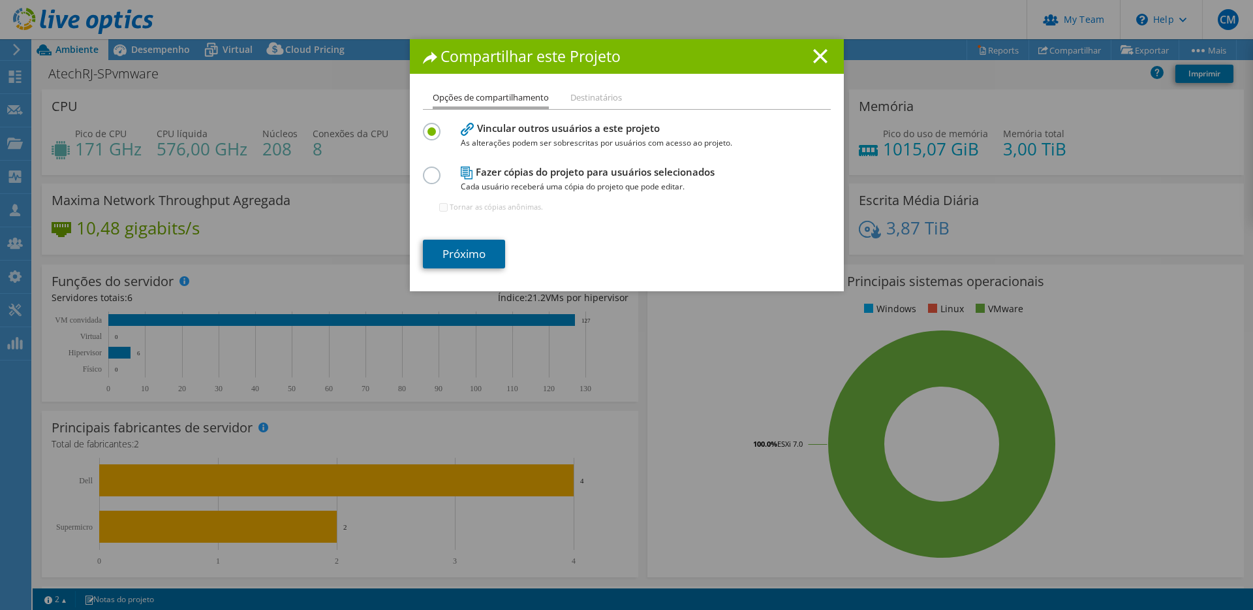
click at [464, 251] on link "Próximo" at bounding box center [464, 254] width 82 height 29
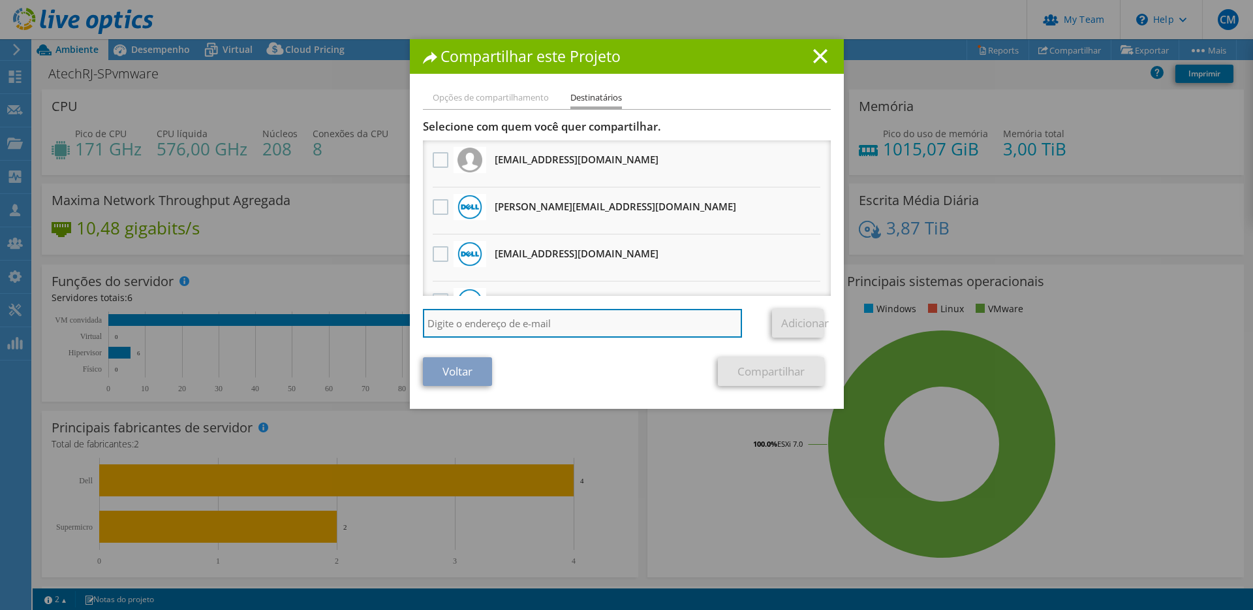
click at [508, 323] on input "search" at bounding box center [583, 323] width 320 height 29
type input "[EMAIL_ADDRESS][DOMAIN_NAME]"
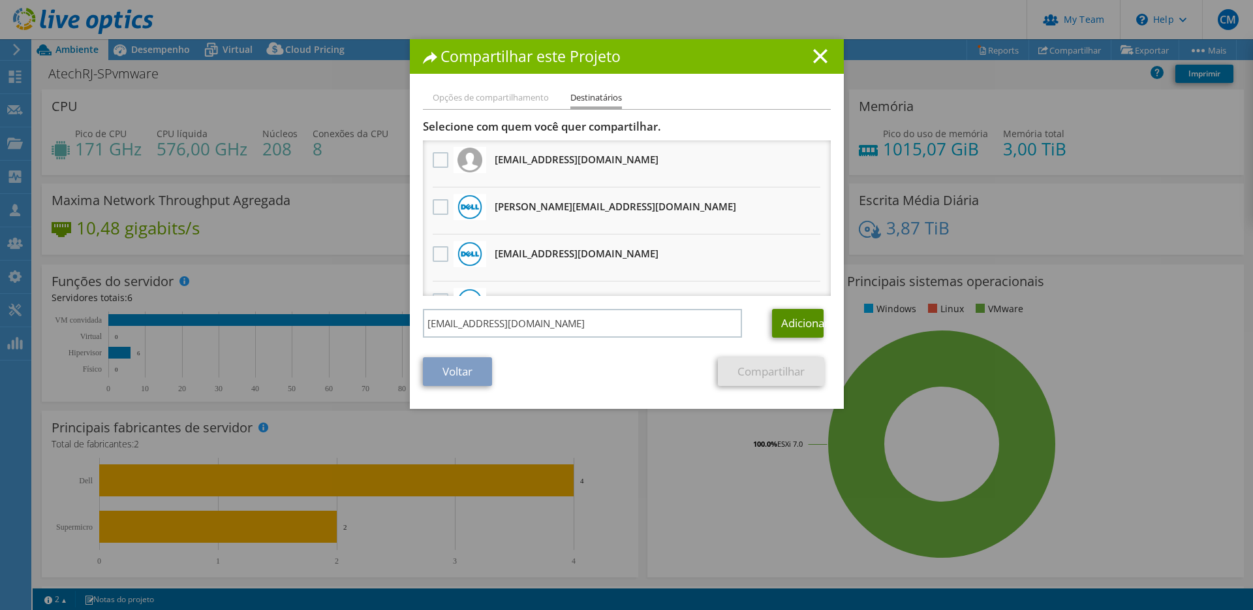
click at [801, 327] on link "Adicionar" at bounding box center [798, 323] width 52 height 29
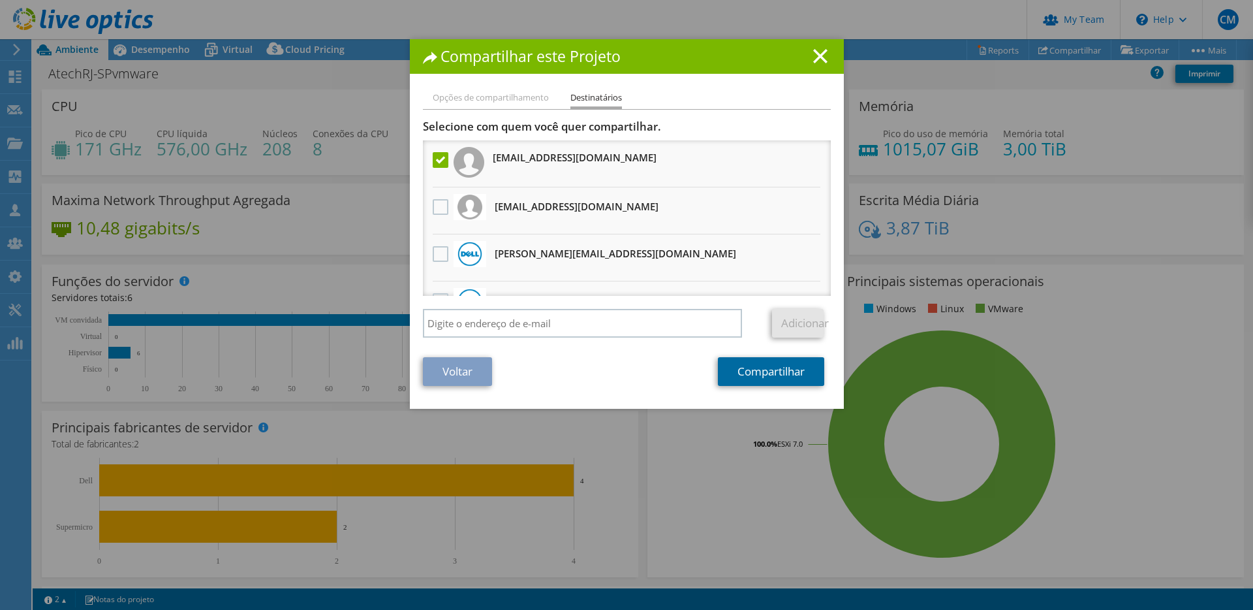
click at [764, 365] on link "Compartilhar" at bounding box center [771, 371] width 106 height 29
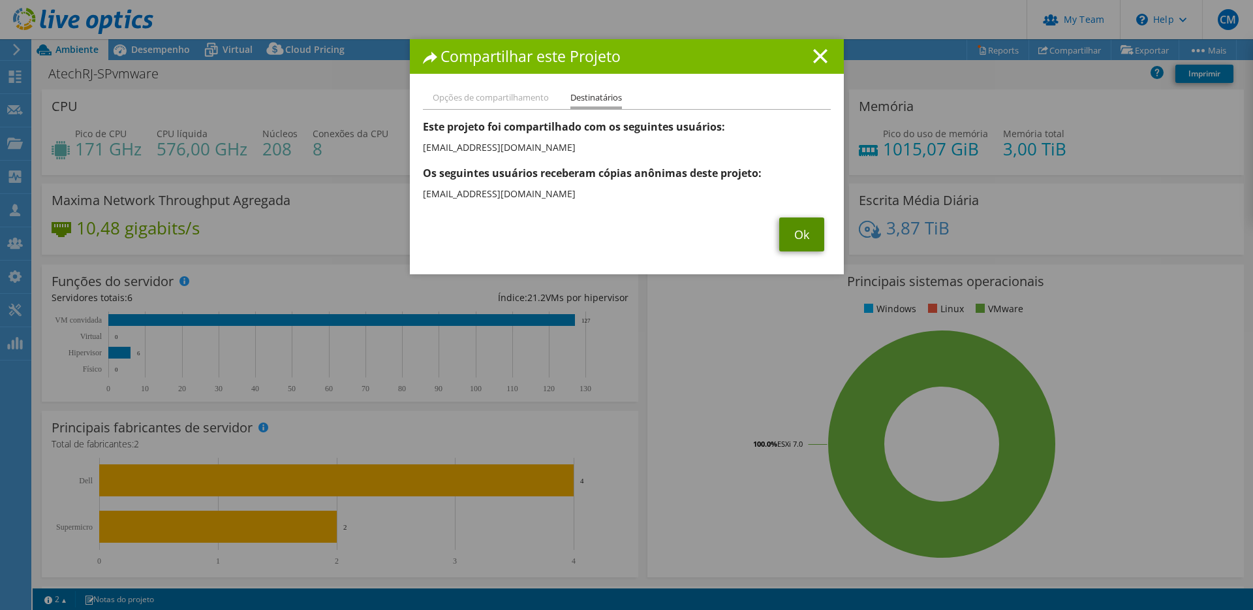
click at [800, 232] on link "Ok" at bounding box center [801, 234] width 45 height 34
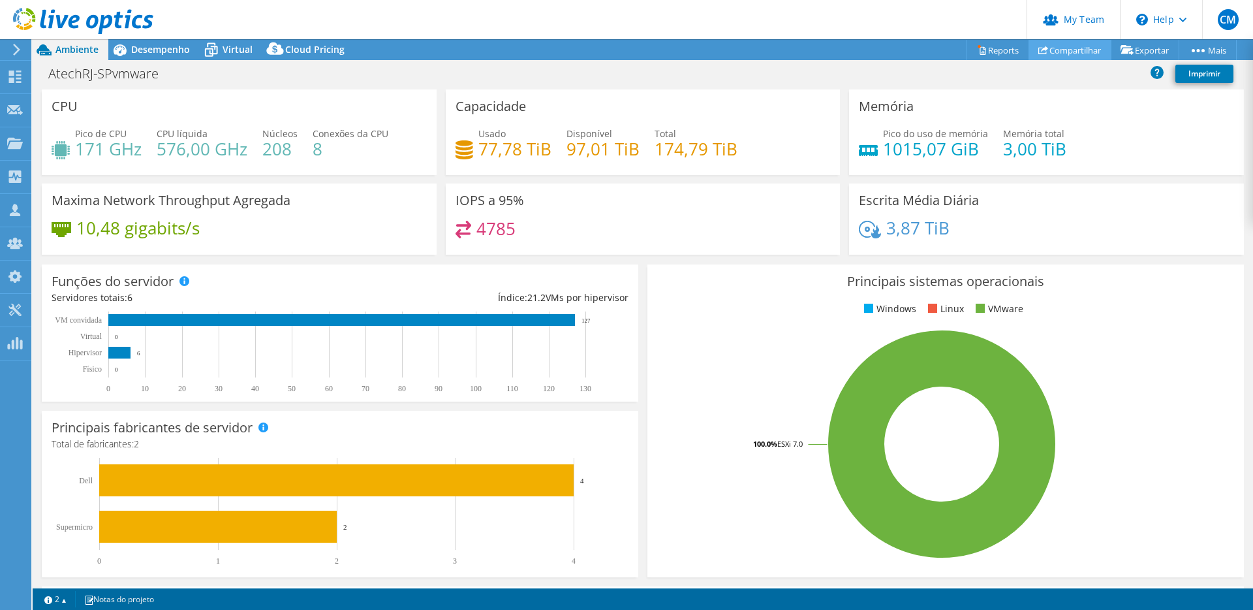
click at [1062, 50] on link "Compartilhar" at bounding box center [1069, 50] width 83 height 20
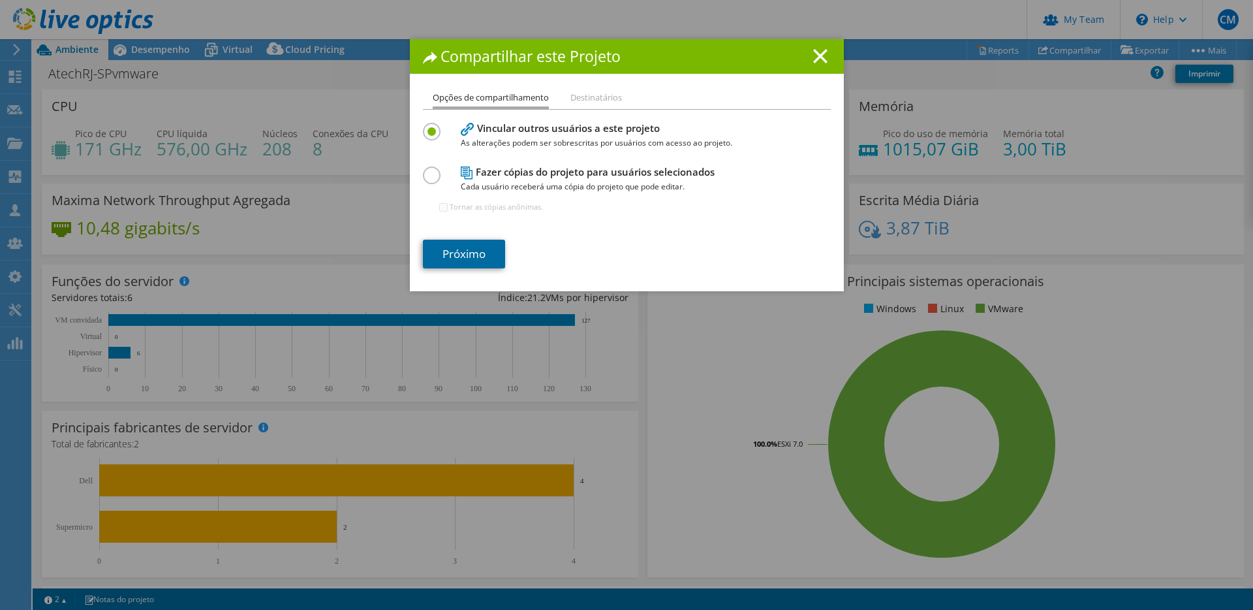
click at [468, 254] on link "Próximo" at bounding box center [464, 254] width 82 height 29
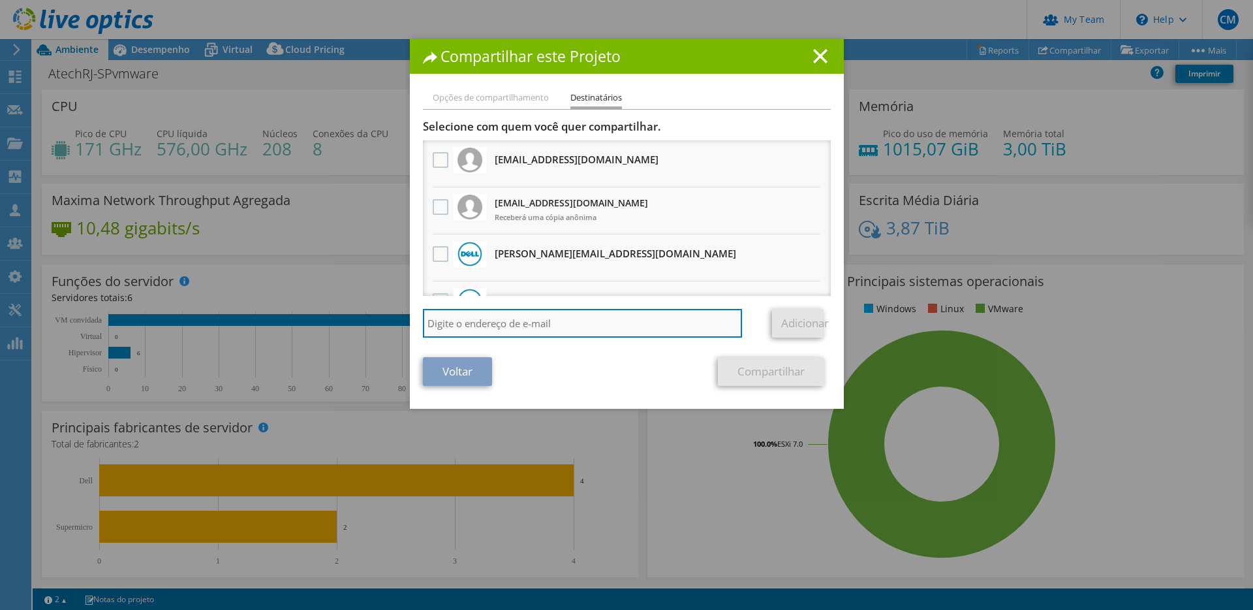
click at [562, 325] on input "search" at bounding box center [583, 323] width 320 height 29
type input "[PERSON_NAME][EMAIL_ADDRESS][DOMAIN_NAME]"
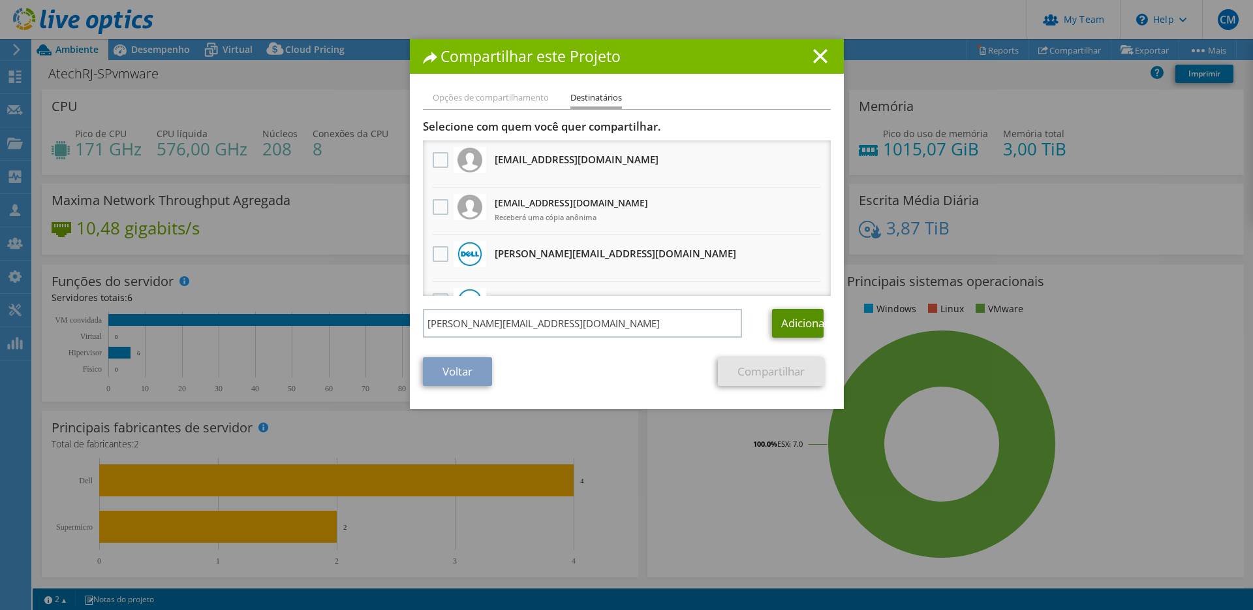
click at [789, 317] on link "Adicionar" at bounding box center [798, 323] width 52 height 29
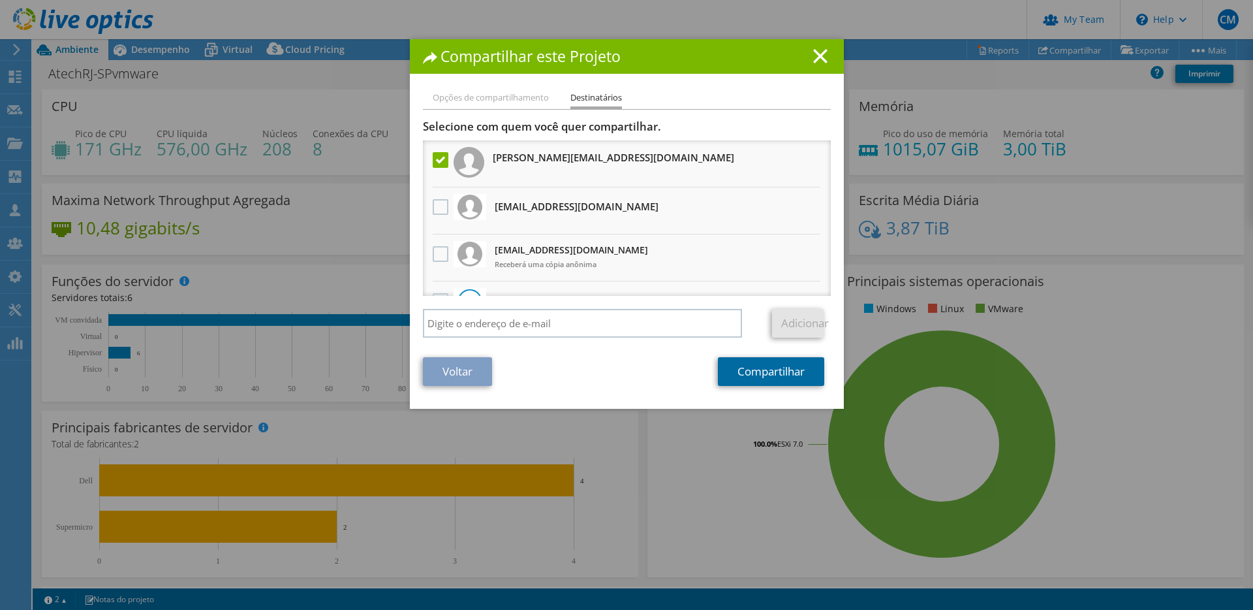
click at [771, 373] on link "Compartilhar" at bounding box center [771, 371] width 106 height 29
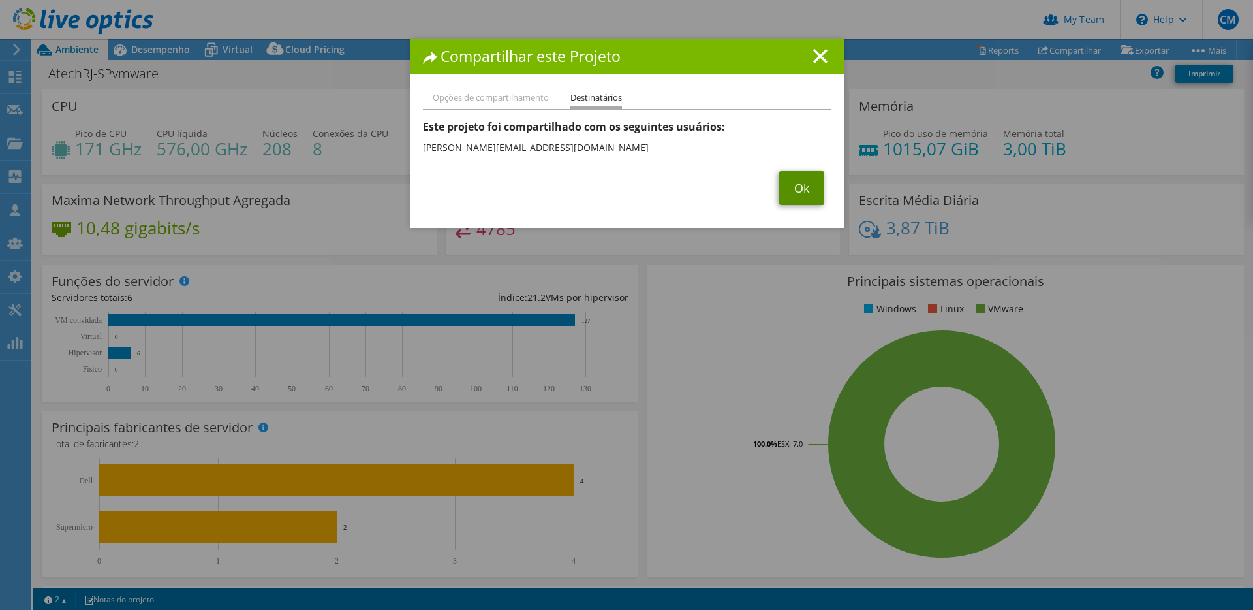
click at [801, 189] on link "Ok" at bounding box center [801, 188] width 45 height 34
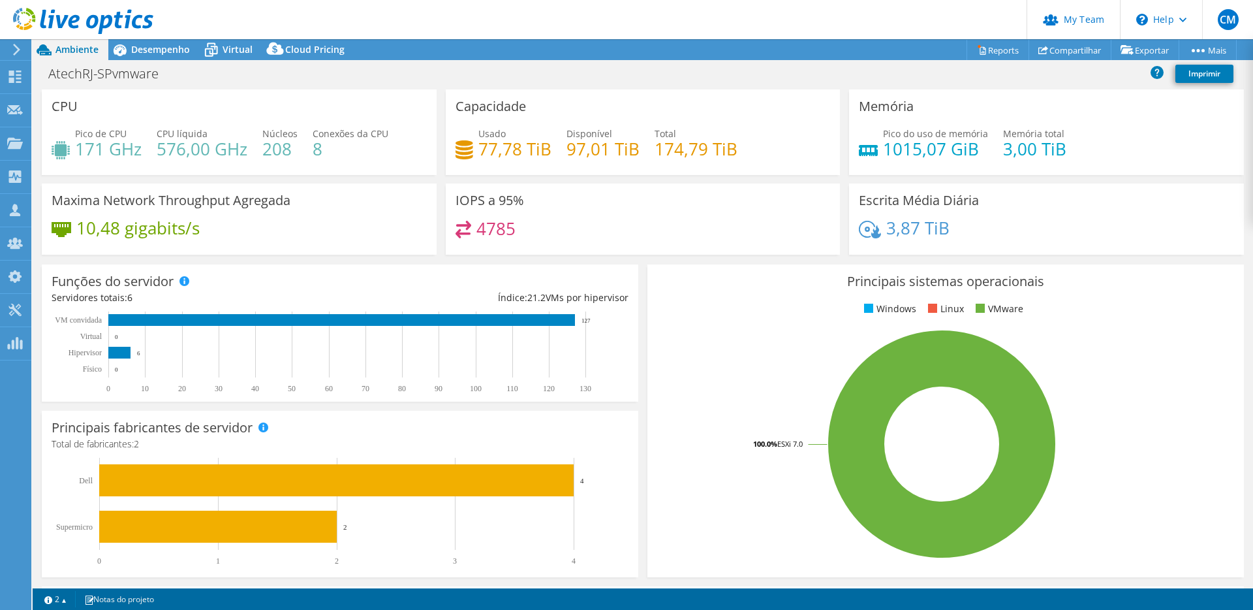
click at [16, 45] on icon at bounding box center [17, 50] width 10 height 12
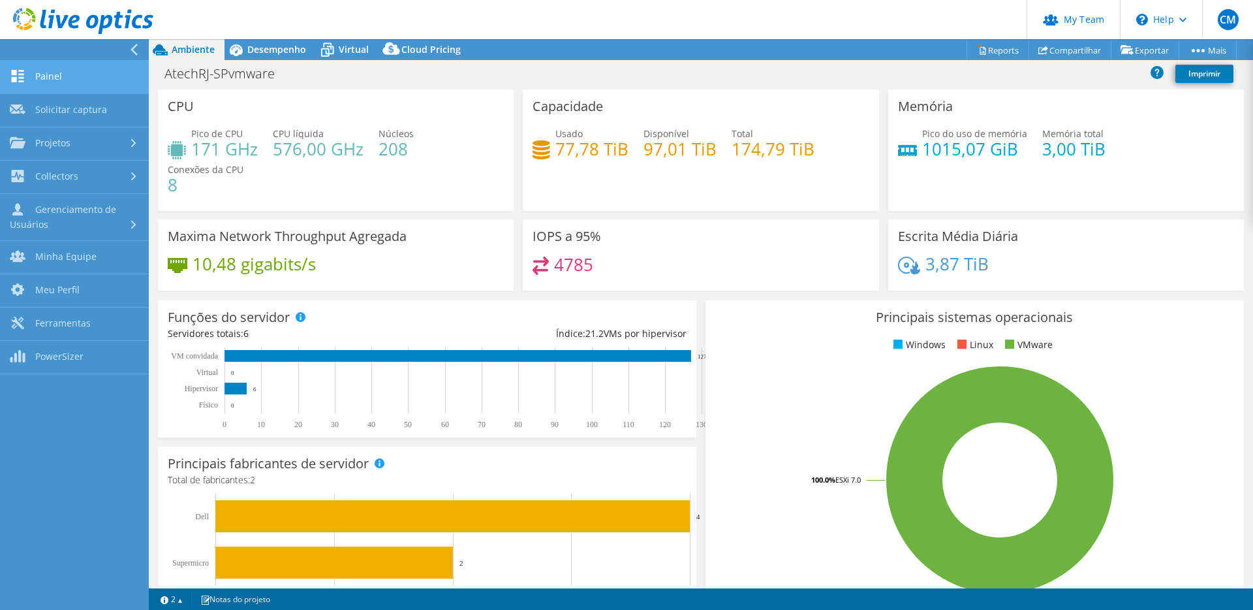
click at [95, 76] on link "Painel" at bounding box center [74, 77] width 149 height 33
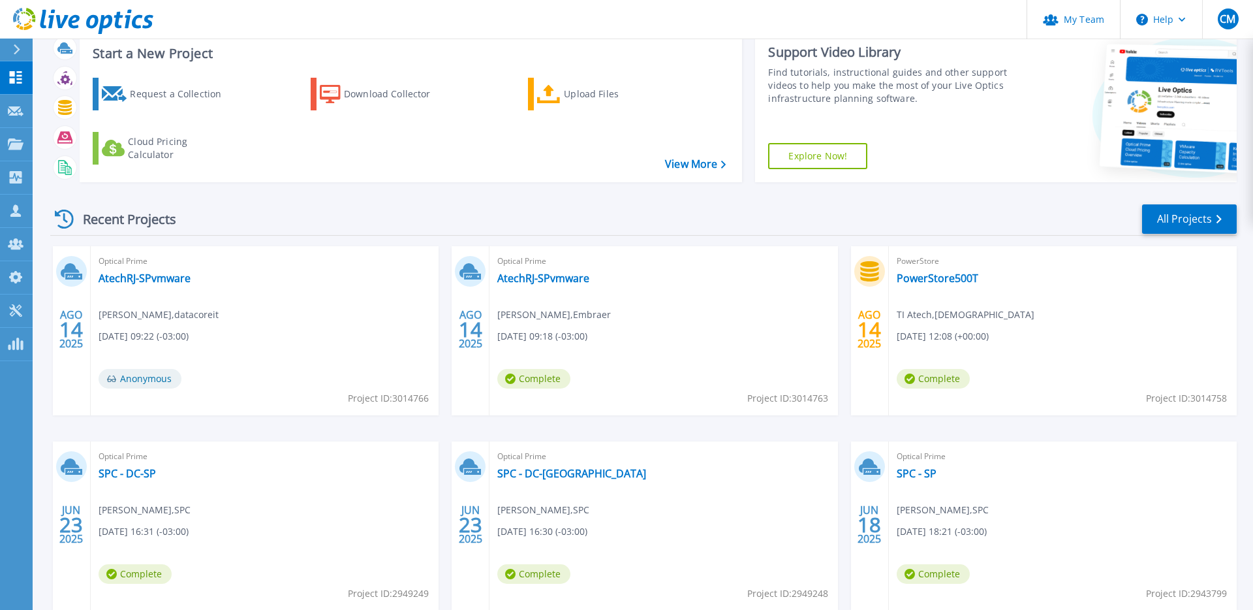
scroll to position [40, 0]
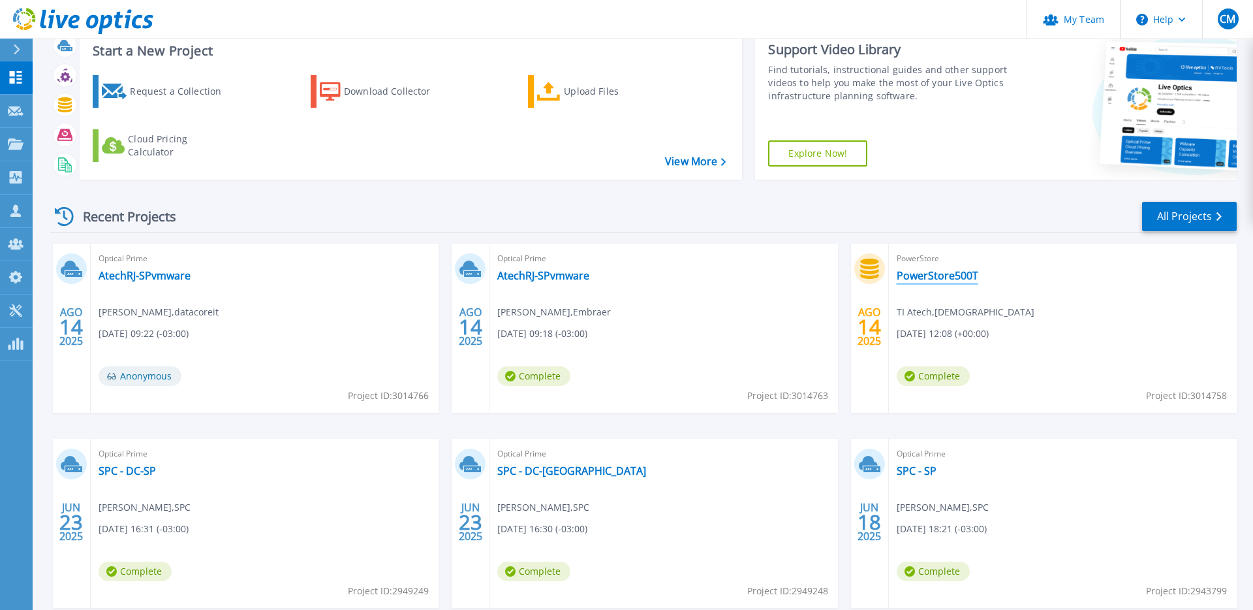
click at [920, 279] on link "PowerStore500T" at bounding box center [938, 275] width 82 height 13
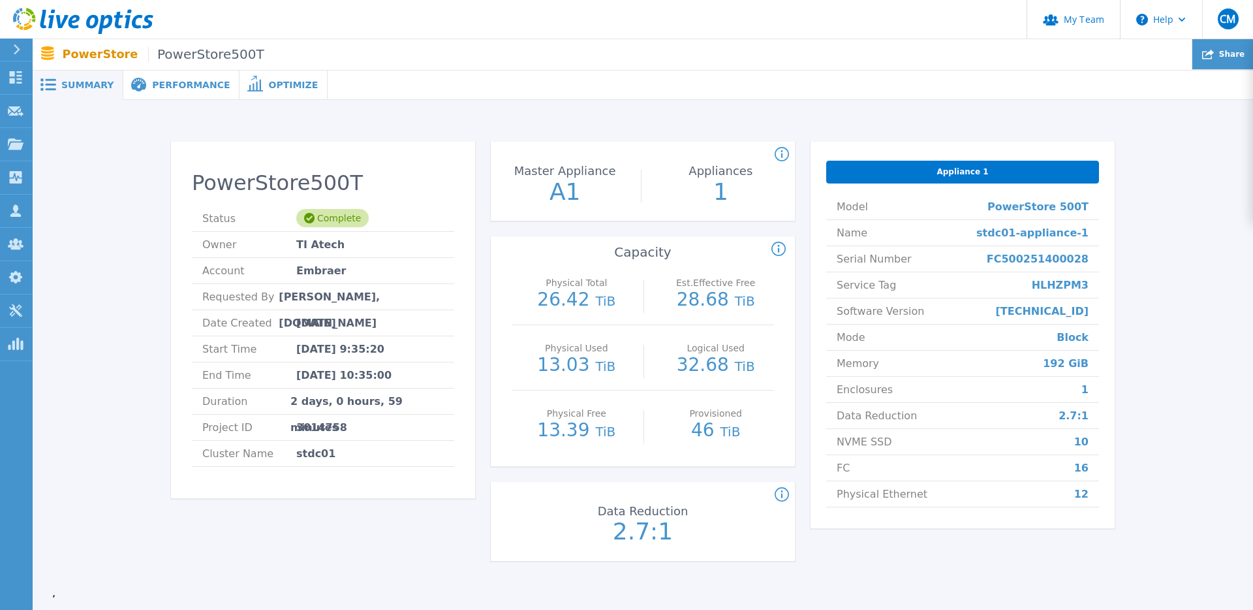
click at [1205, 56] on icon at bounding box center [1208, 55] width 12 height 10
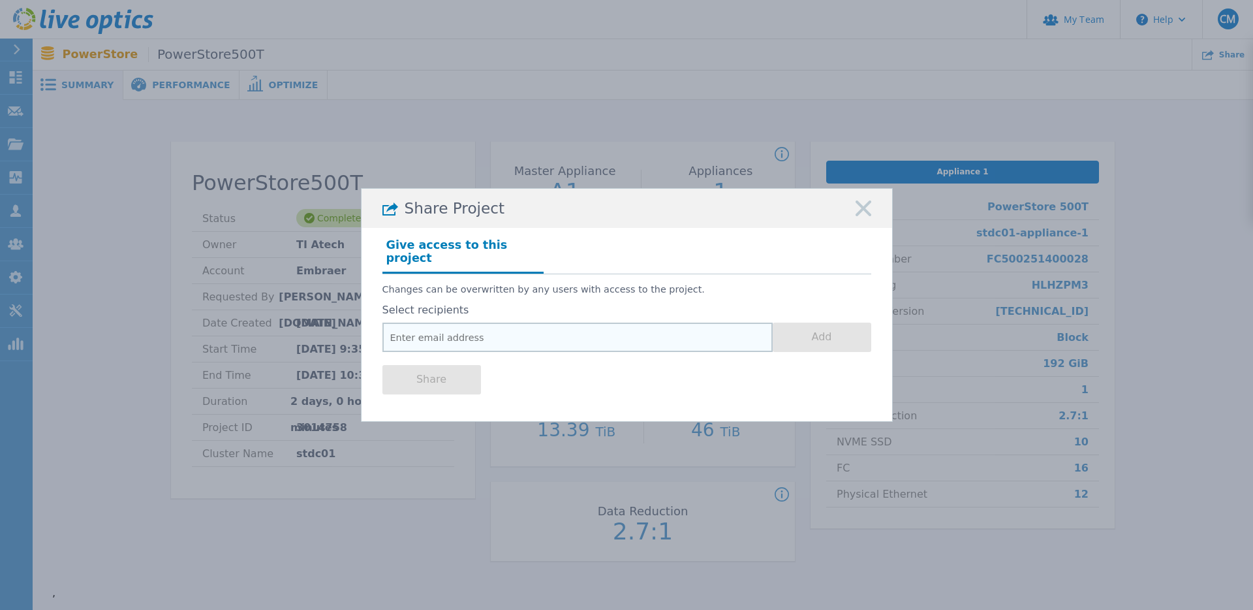
click at [531, 324] on input "email" at bounding box center [577, 336] width 390 height 29
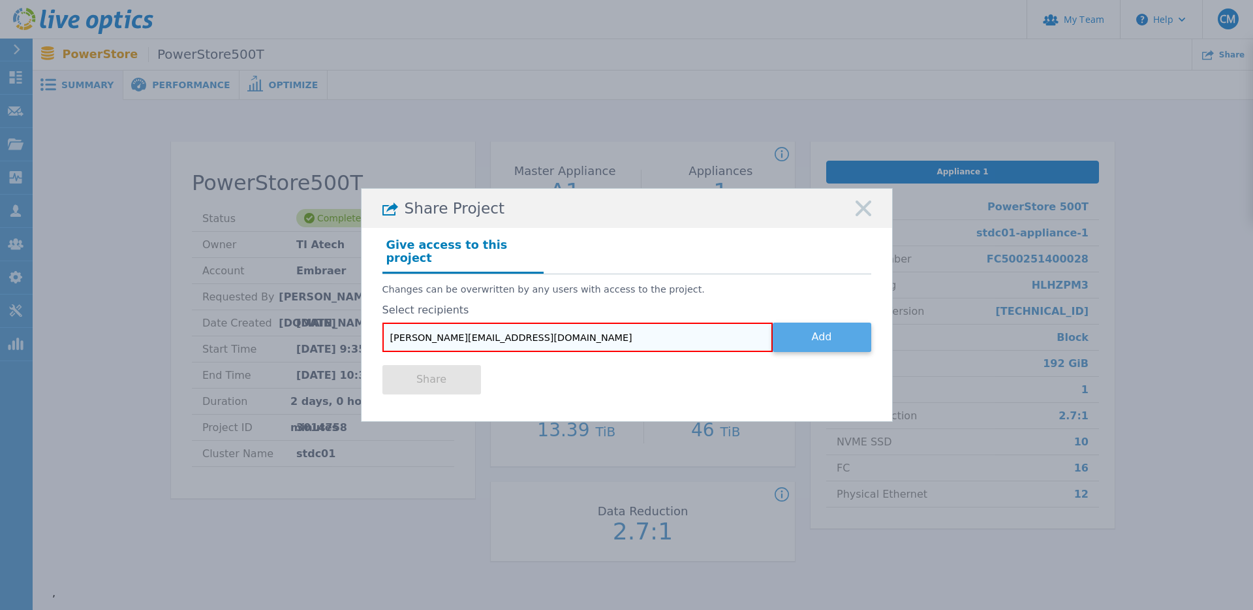
type input "[PERSON_NAME][EMAIL_ADDRESS][DOMAIN_NAME]"
click at [836, 327] on button "Add" at bounding box center [822, 336] width 99 height 29
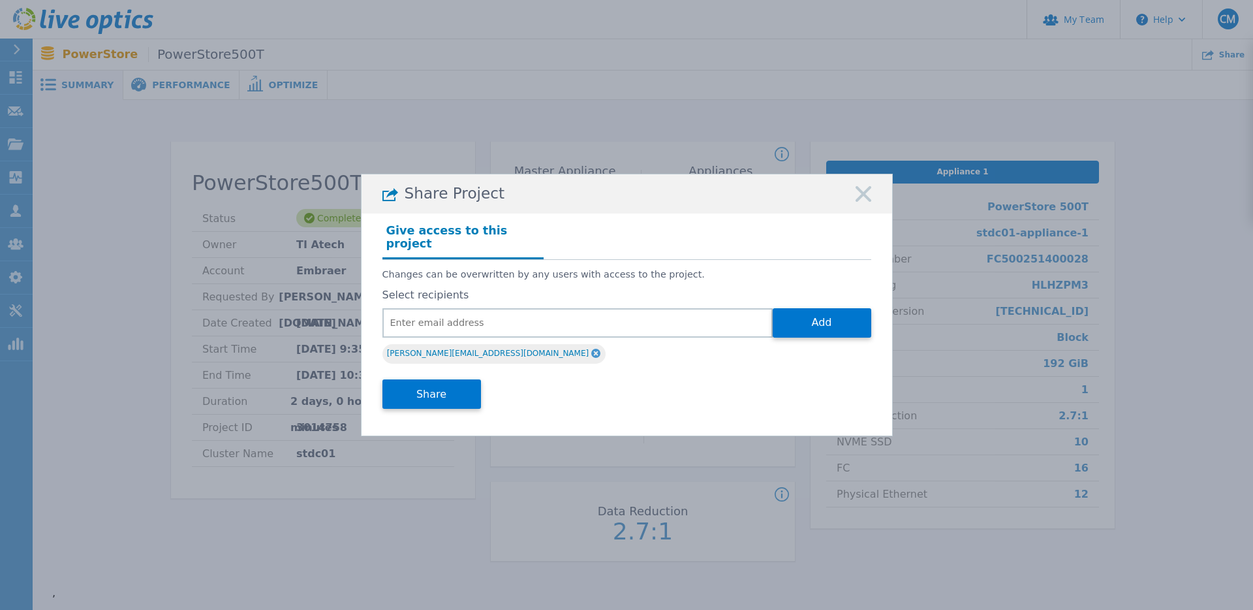
click at [460, 346] on div "[PERSON_NAME][EMAIL_ADDRESS][DOMAIN_NAME]" at bounding box center [493, 354] width 223 height 20
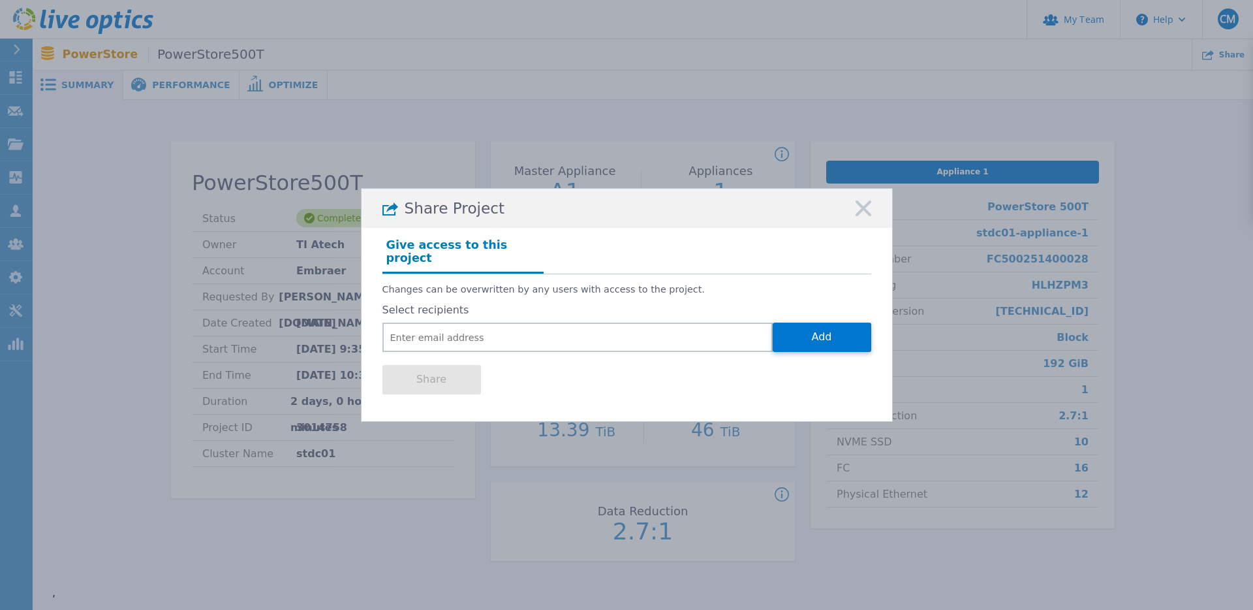
click at [864, 211] on rect at bounding box center [863, 208] width 17 height 17
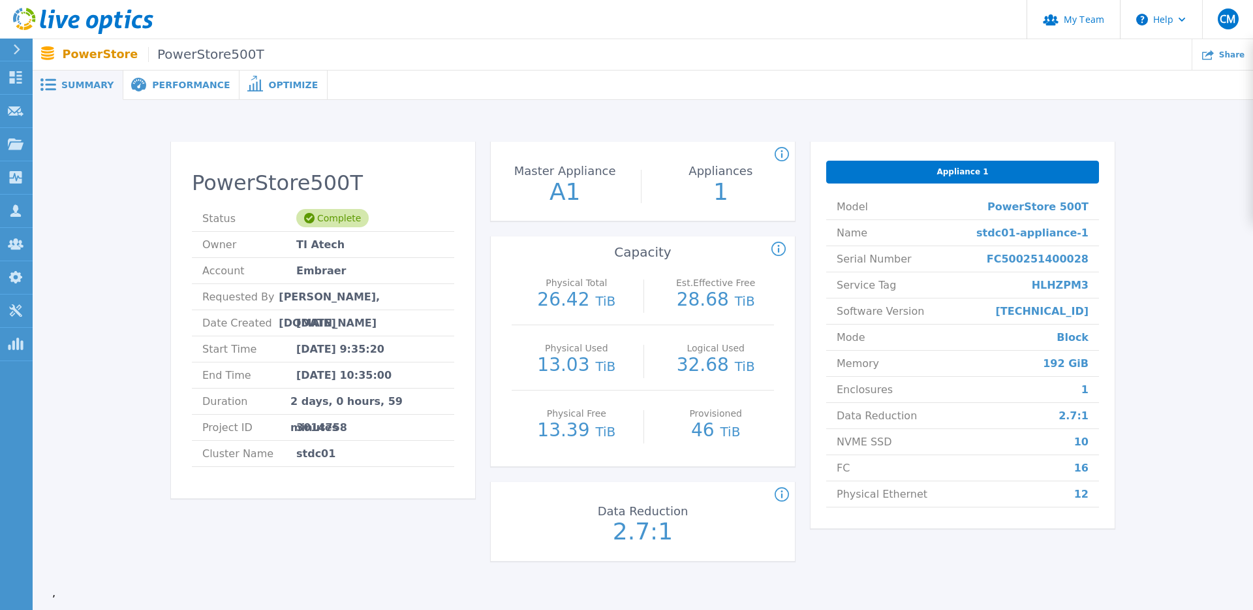
click at [406, 24] on header "My Team Help CM Administrador de Equipe do Canal Cristhian Matsubara cristhian.…" at bounding box center [626, 19] width 1253 height 39
